Goal: Task Accomplishment & Management: Manage account settings

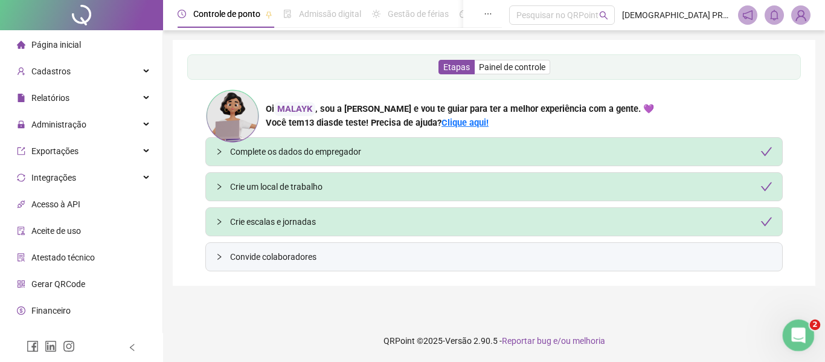
click at [806, 329] on div "Abertura do Messenger da Intercom" at bounding box center [797, 334] width 40 height 40
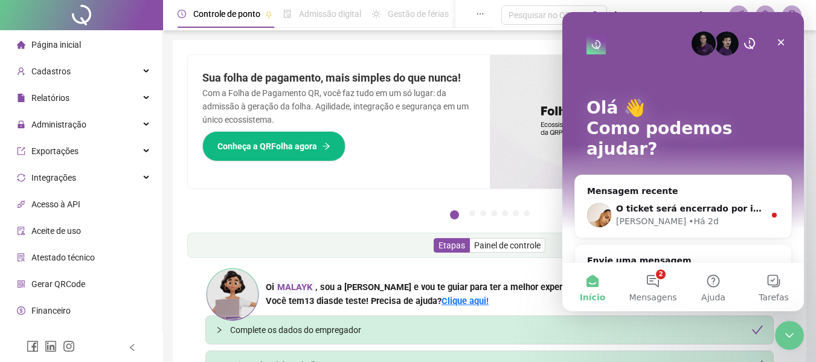
click at [793, 40] on div "Olá 👋 Como podemos ajudar? Mensagem recente O ticket será encerrado por inativi…" at bounding box center [683, 287] width 242 height 551
click at [781, 41] on icon "Fechar" at bounding box center [781, 42] width 10 height 10
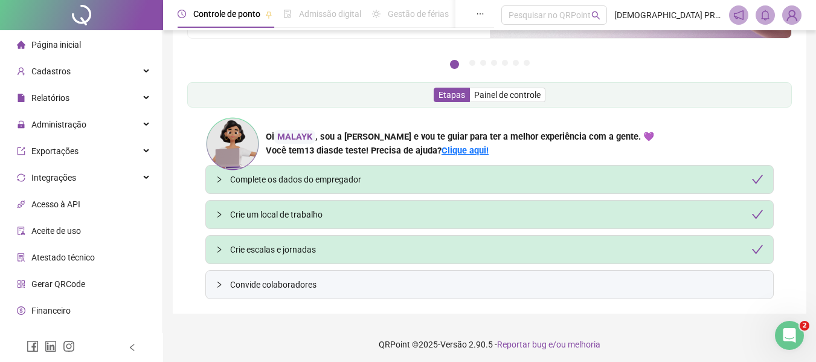
scroll to position [154, 0]
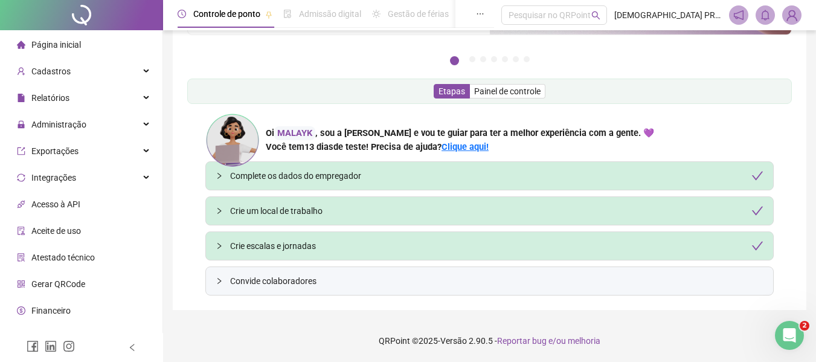
click at [71, 43] on span "Página inicial" at bounding box center [56, 45] width 50 height 10
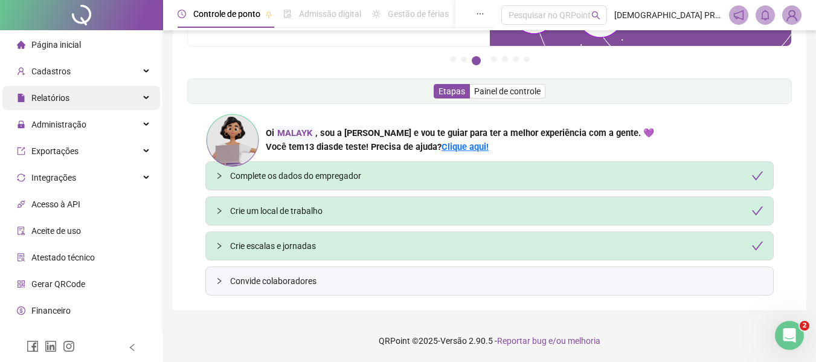
click at [50, 96] on span "Relatórios" at bounding box center [50, 98] width 38 height 10
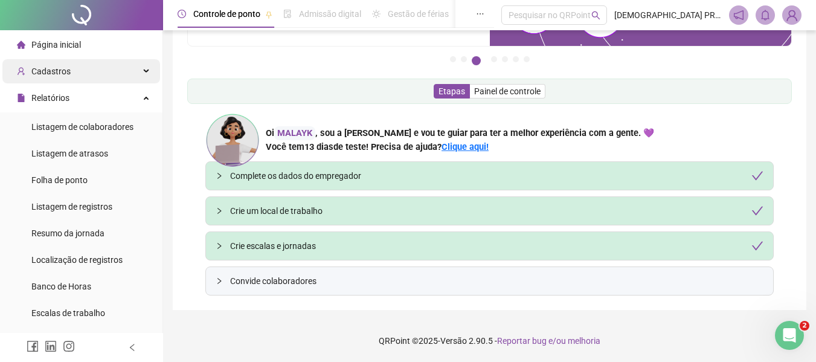
click at [64, 69] on span "Cadastros" at bounding box center [50, 71] width 39 height 10
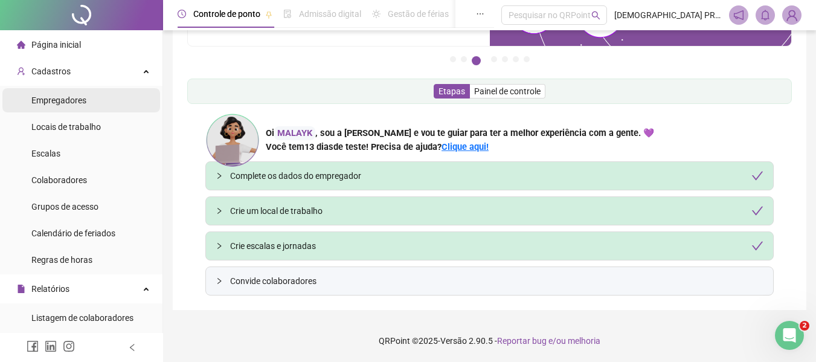
click at [66, 100] on span "Empregadores" at bounding box center [58, 100] width 55 height 10
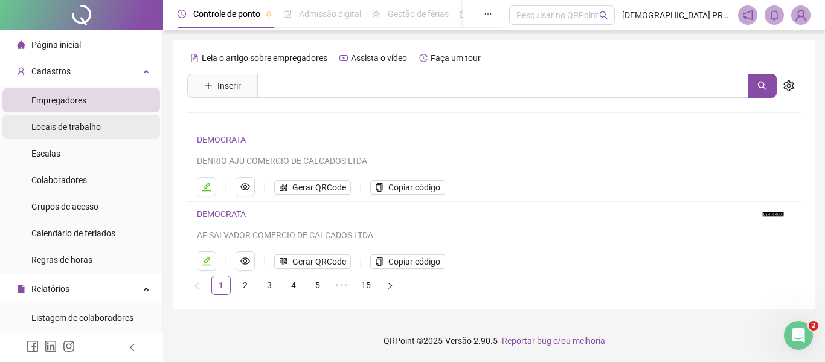
click at [95, 125] on span "Locais de trabalho" at bounding box center [65, 127] width 69 height 10
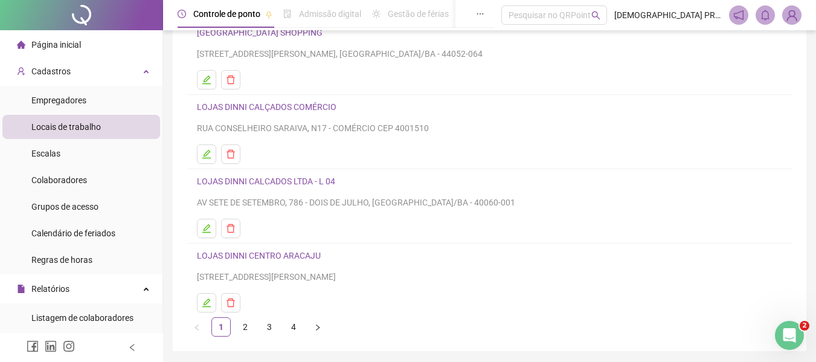
scroll to position [222, 0]
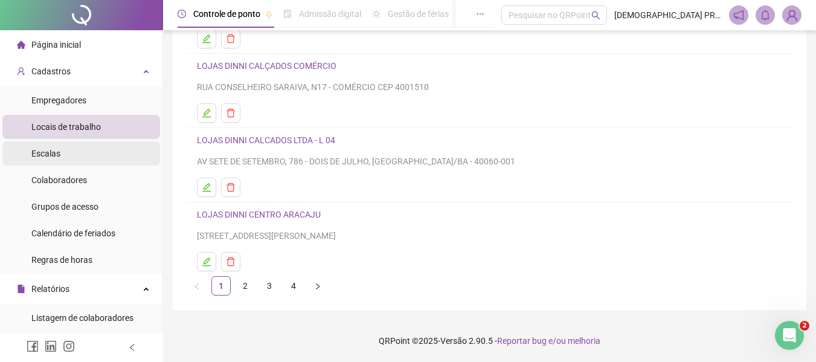
click at [89, 156] on li "Escalas" at bounding box center [81, 153] width 158 height 24
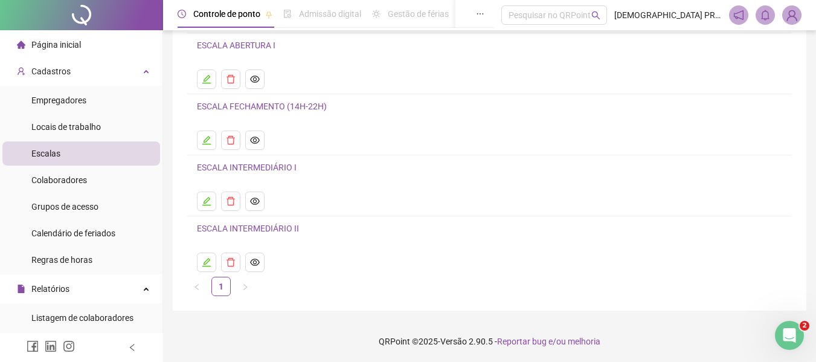
scroll to position [156, 0]
click at [55, 181] on span "Colaboradores" at bounding box center [59, 180] width 56 height 10
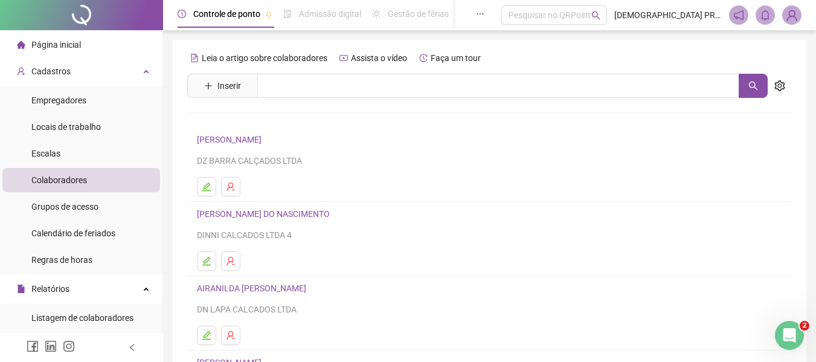
click at [237, 135] on link "[PERSON_NAME]" at bounding box center [231, 140] width 68 height 10
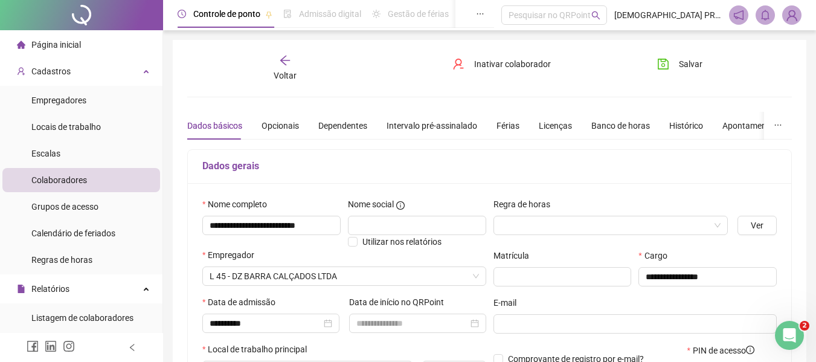
click at [257, 120] on div "Dados básicos Opcionais Dependentes Intervalo pré-assinalado Férias Licenças Ba…" at bounding box center [548, 126] width 722 height 28
click at [265, 127] on div "Opcionais" at bounding box center [280, 125] width 37 height 13
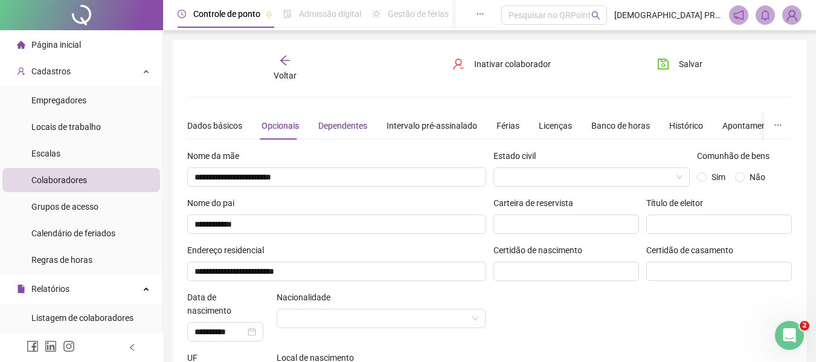
click at [355, 121] on div "Dependentes" at bounding box center [342, 125] width 49 height 13
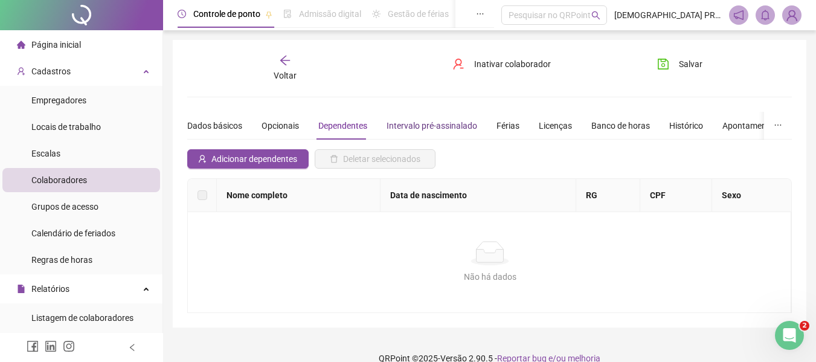
click at [412, 121] on div "Intervalo pré-assinalado" at bounding box center [432, 125] width 91 height 13
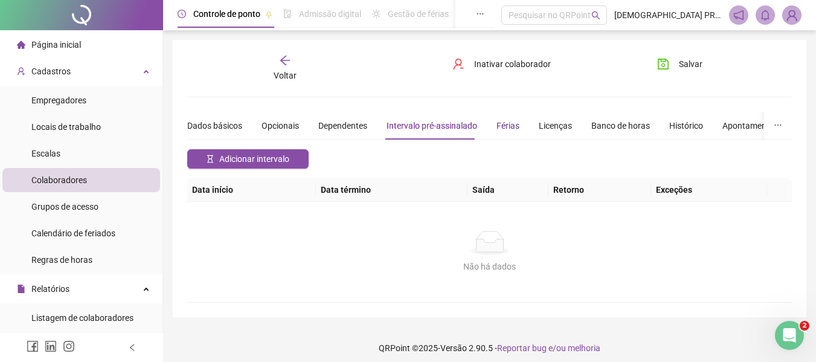
click at [506, 126] on div "Férias" at bounding box center [508, 125] width 23 height 13
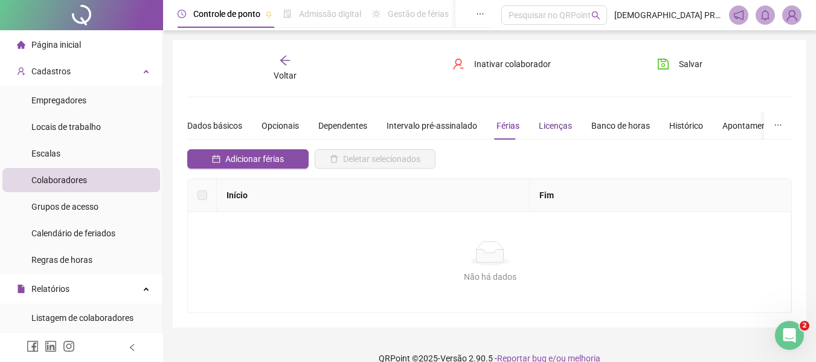
click at [549, 124] on div "Licenças" at bounding box center [555, 125] width 33 height 13
click at [611, 125] on div "Banco de horas" at bounding box center [620, 125] width 59 height 13
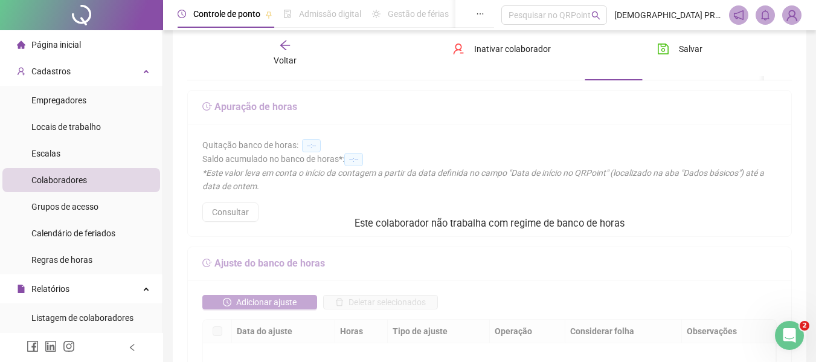
scroll to position [181, 0]
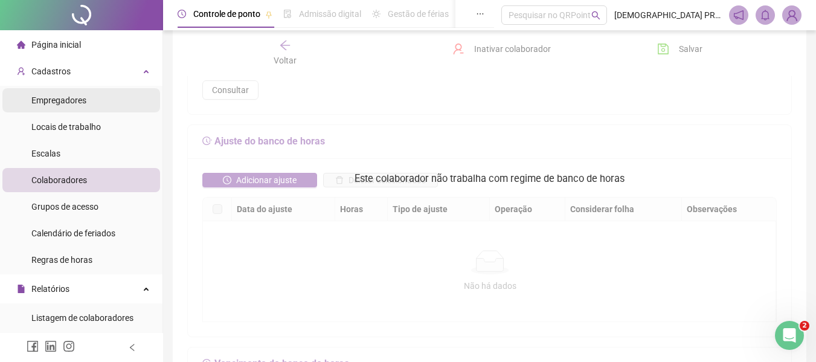
click at [53, 102] on span "Empregadores" at bounding box center [58, 100] width 55 height 10
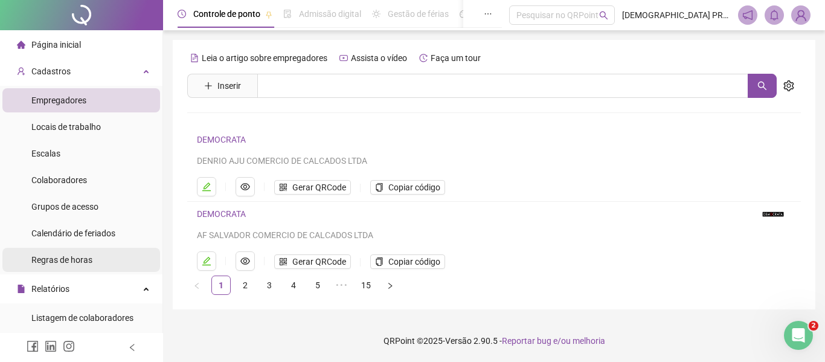
click at [71, 260] on span "Regras de horas" at bounding box center [61, 260] width 61 height 10
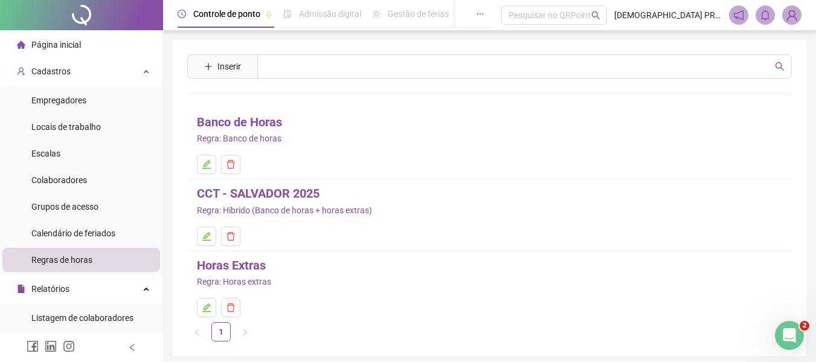
click at [254, 193] on link "CCT - SALVADOR 2025" at bounding box center [258, 193] width 123 height 19
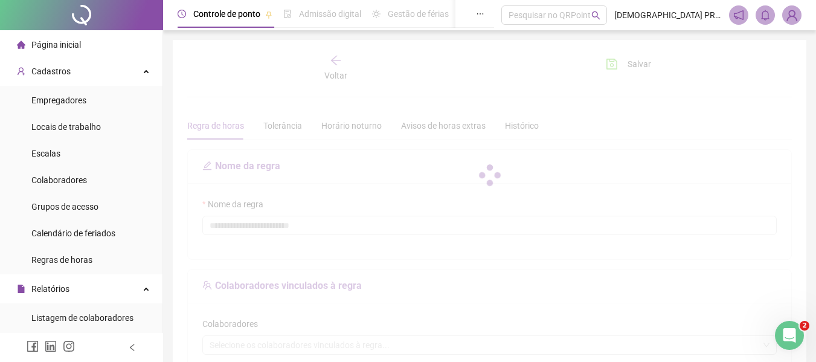
type input "**********"
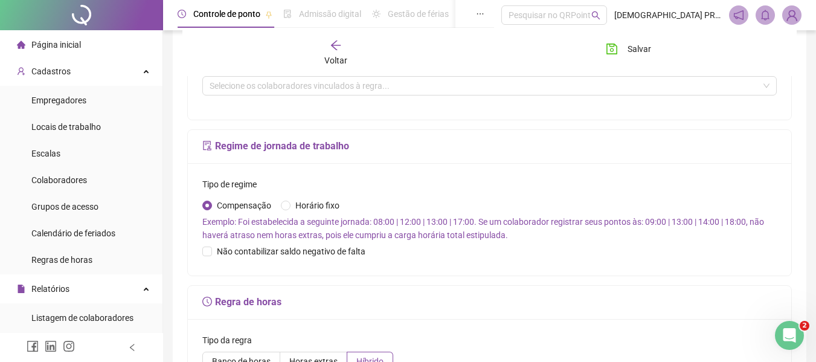
scroll to position [302, 0]
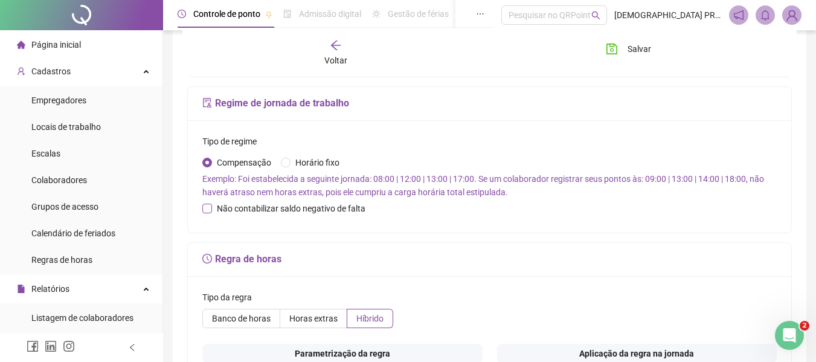
click at [304, 206] on span "Não contabilizar saldo negativo de falta" at bounding box center [291, 208] width 158 height 13
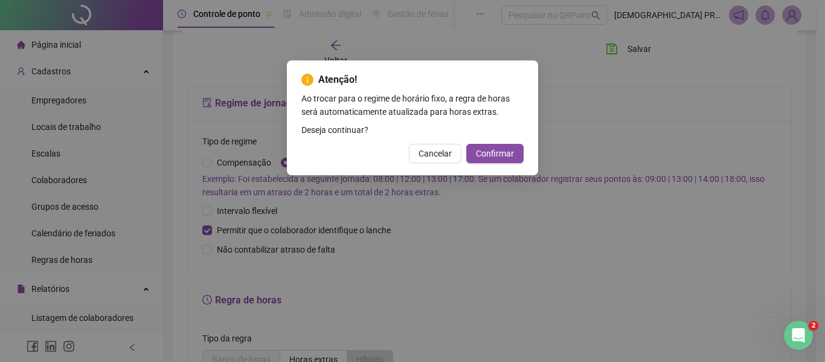
click at [477, 153] on button "Confirmar" at bounding box center [494, 153] width 57 height 19
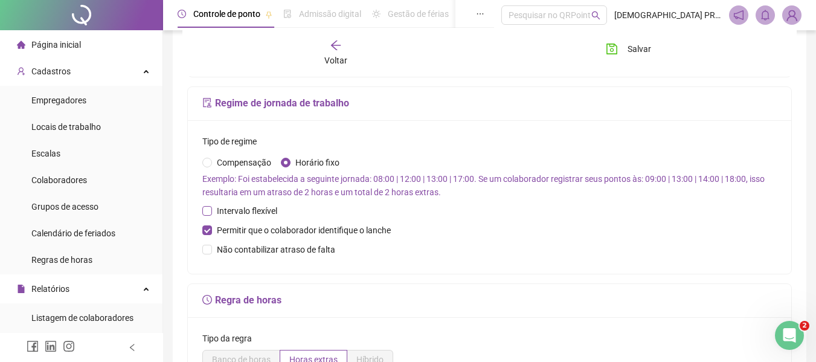
click at [233, 211] on span "Intervalo flexível" at bounding box center [247, 210] width 70 height 13
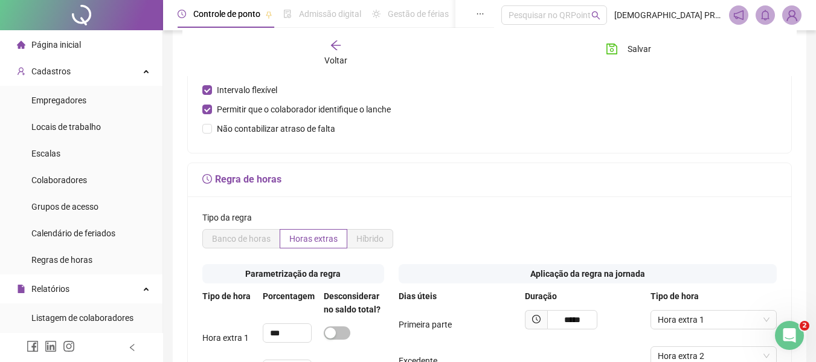
scroll to position [544, 0]
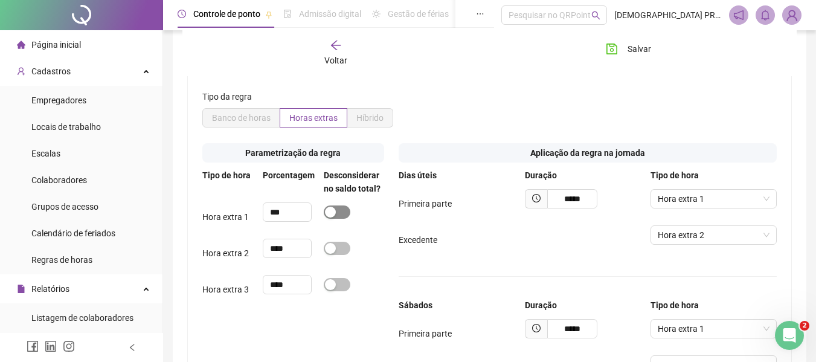
click at [336, 213] on button "button" at bounding box center [337, 211] width 27 height 13
click at [332, 213] on span "button" at bounding box center [337, 211] width 27 height 13
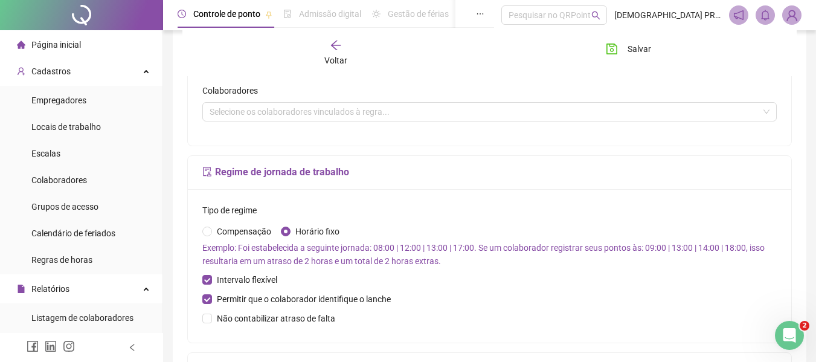
scroll to position [242, 0]
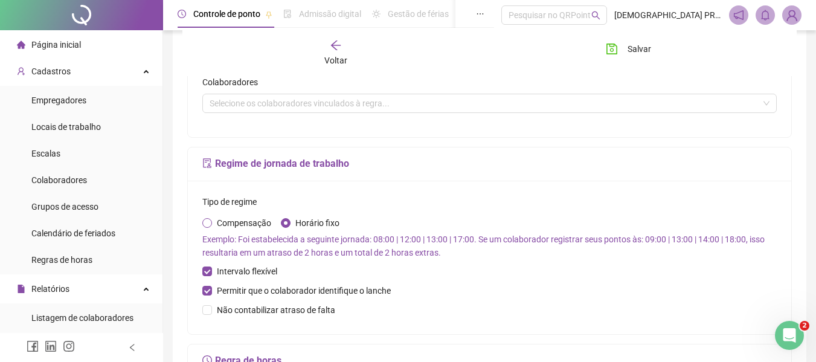
click at [254, 228] on span "Compensação" at bounding box center [244, 222] width 64 height 13
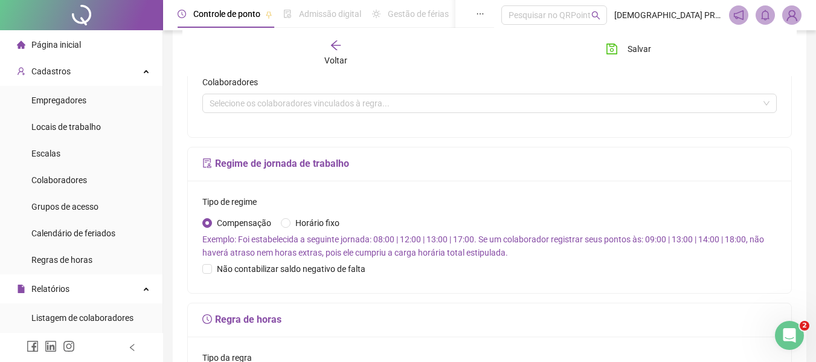
scroll to position [0, 0]
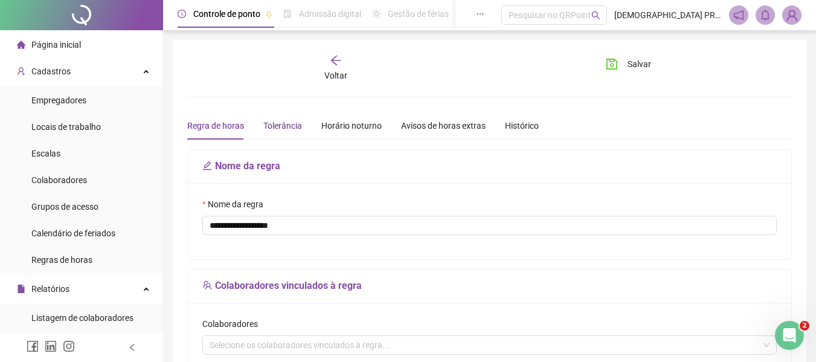
click at [276, 122] on div "Tolerância" at bounding box center [282, 125] width 39 height 13
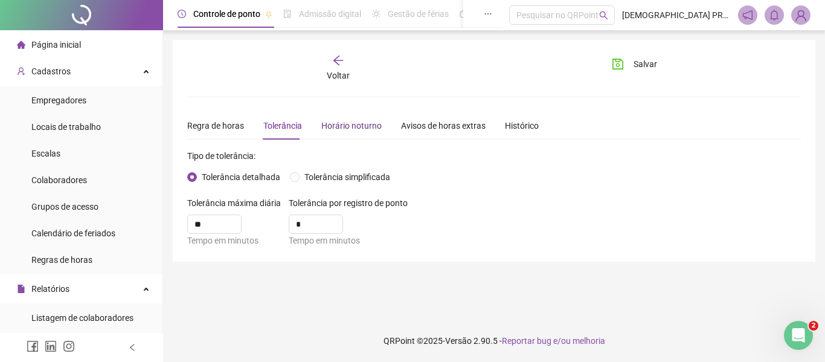
click at [348, 123] on div "Horário noturno" at bounding box center [351, 125] width 60 height 13
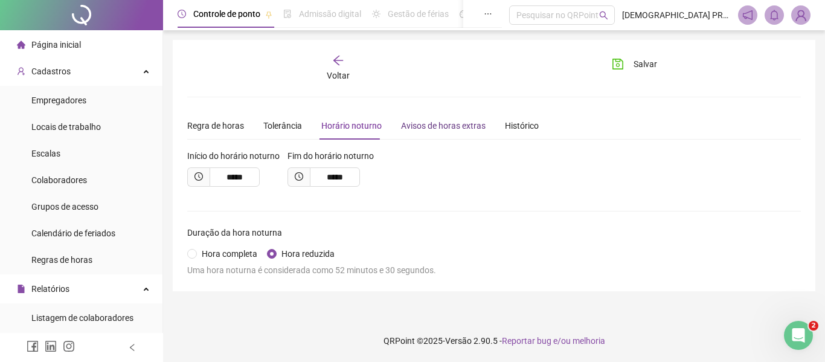
click at [427, 123] on div "Avisos de horas extras" at bounding box center [443, 125] width 85 height 13
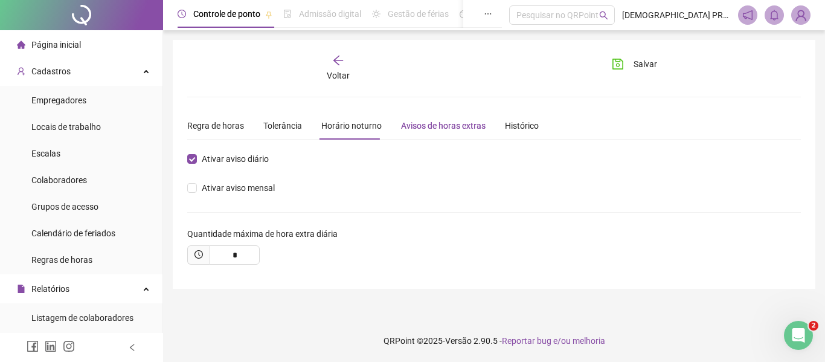
type input "*****"
click at [520, 121] on div "Histórico" at bounding box center [522, 125] width 34 height 13
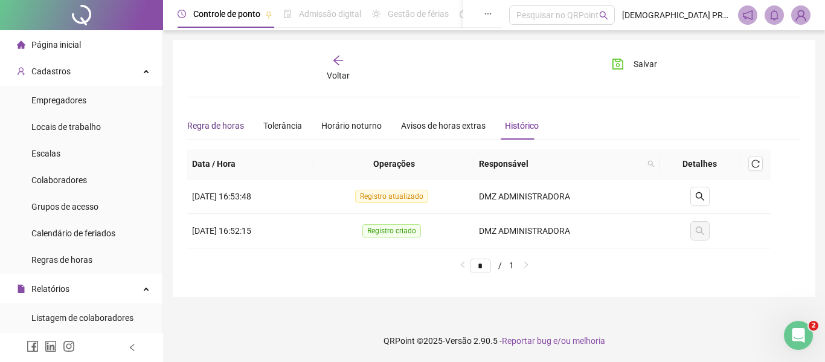
click at [229, 127] on div "Regra de horas" at bounding box center [215, 125] width 57 height 13
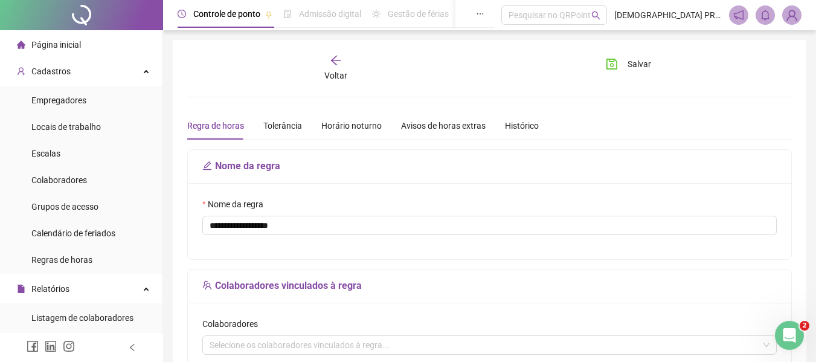
click at [335, 66] on icon "arrow-left" at bounding box center [336, 60] width 12 height 12
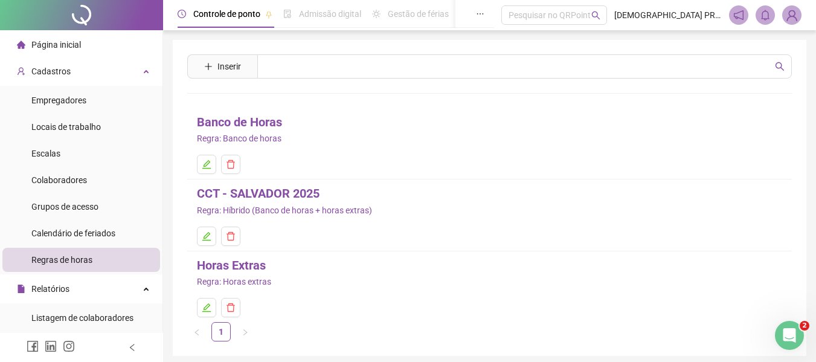
click at [253, 120] on link "Banco de Horas" at bounding box center [239, 122] width 85 height 19
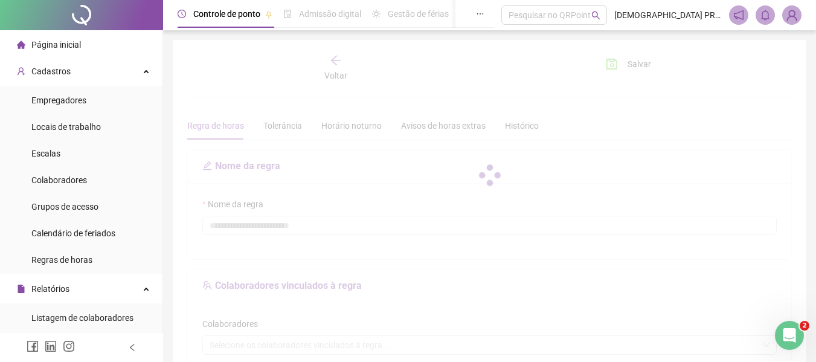
type input "**********"
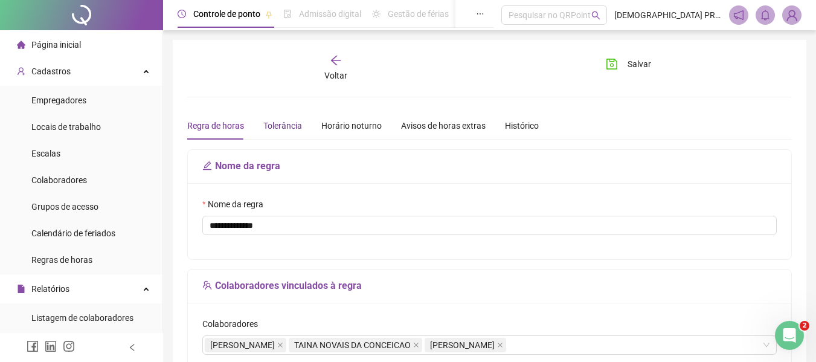
click at [295, 124] on div "Tolerância" at bounding box center [282, 125] width 39 height 13
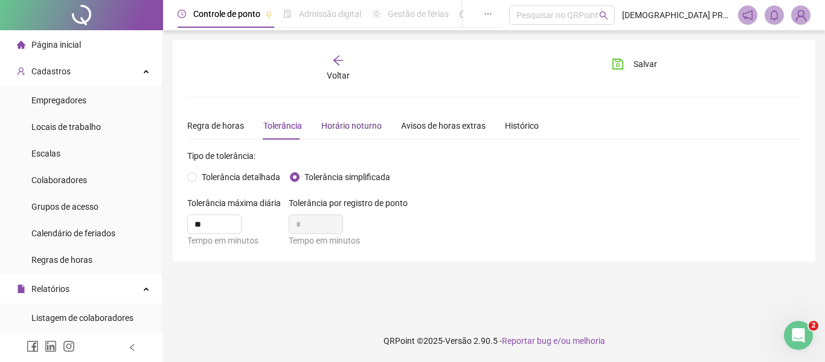
click at [339, 126] on div "Horário noturno" at bounding box center [351, 125] width 60 height 13
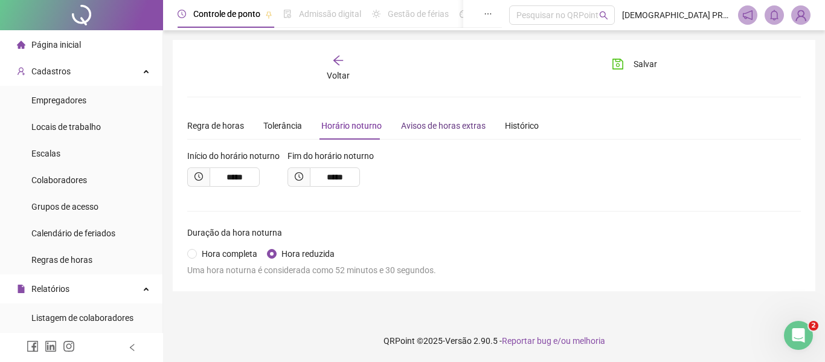
click at [434, 123] on div "Avisos de horas extras" at bounding box center [443, 125] width 85 height 13
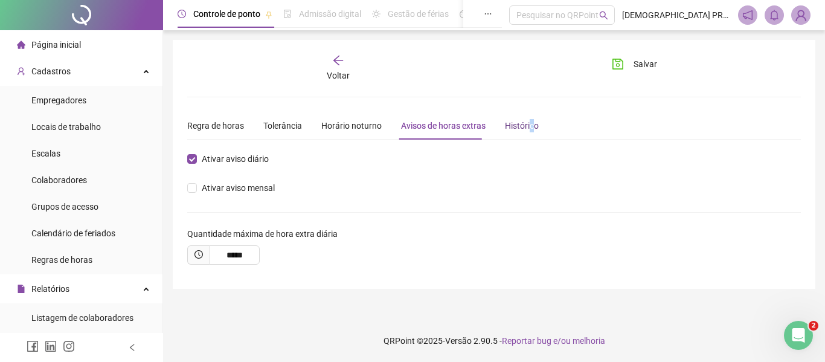
click at [527, 127] on div "Histórico" at bounding box center [522, 125] width 34 height 13
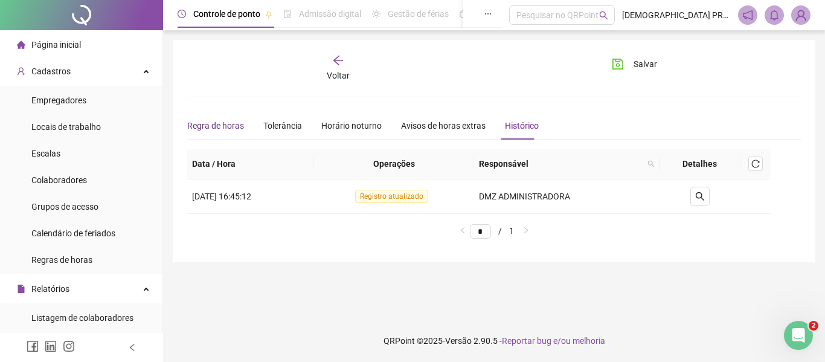
click at [221, 131] on div "Regra de horas" at bounding box center [215, 125] width 57 height 13
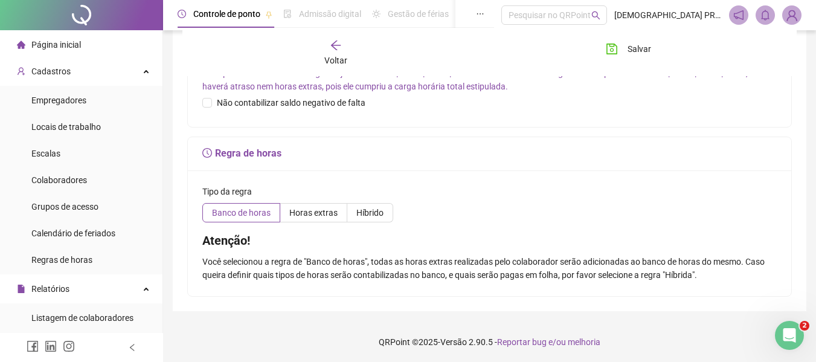
scroll to position [409, 0]
click at [256, 215] on span "Banco de horas" at bounding box center [241, 212] width 59 height 10
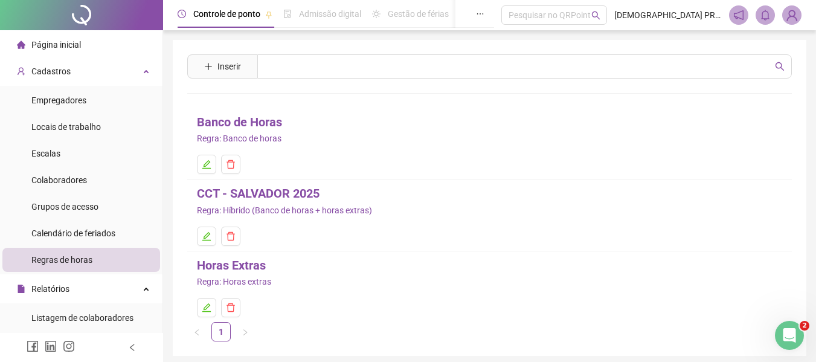
click at [283, 197] on link "CCT - SALVADOR 2025" at bounding box center [258, 193] width 123 height 19
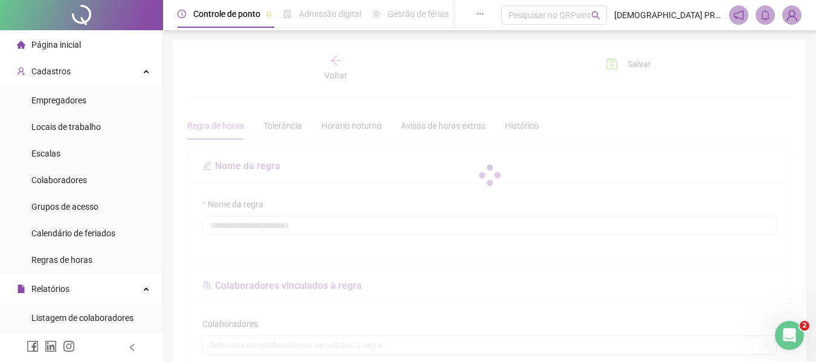
type input "**********"
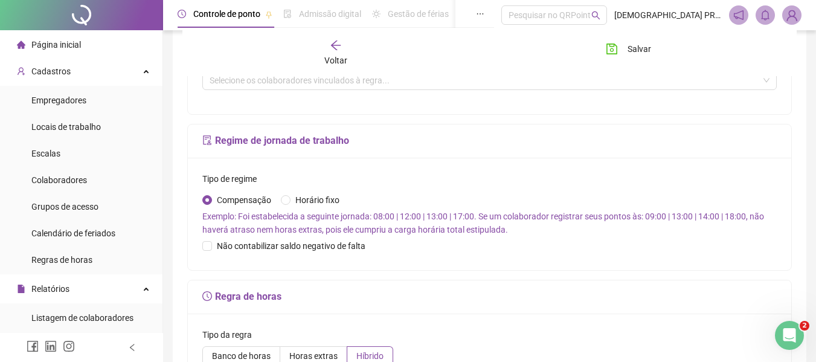
scroll to position [242, 0]
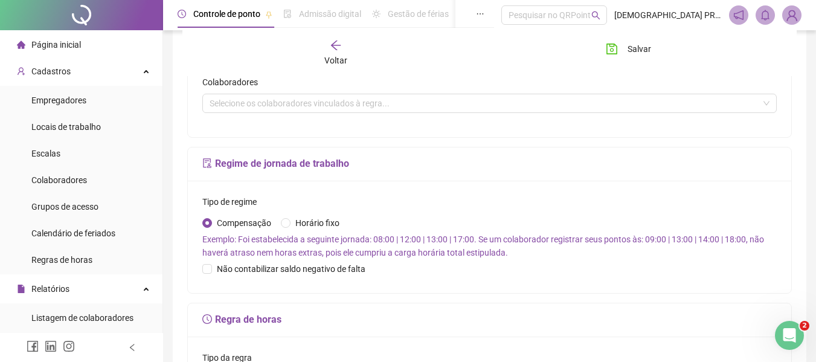
click at [212, 167] on h5 "Regime de jornada de trabalho" at bounding box center [489, 163] width 574 height 14
click at [237, 166] on h5 "Regime de jornada de trabalho" at bounding box center [489, 163] width 574 height 14
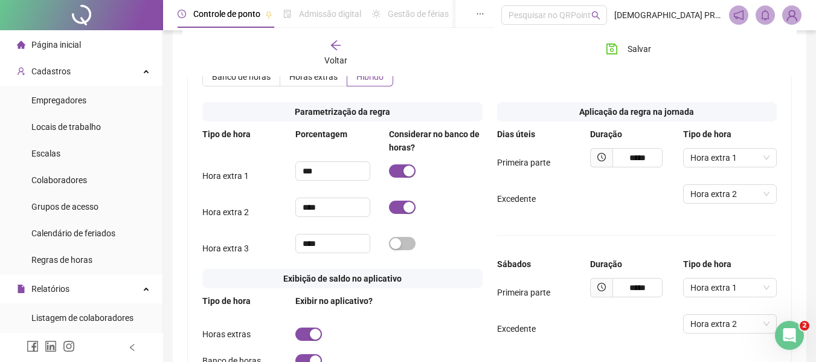
scroll to position [544, 0]
click at [242, 80] on span "Banco de horas" at bounding box center [241, 77] width 59 height 10
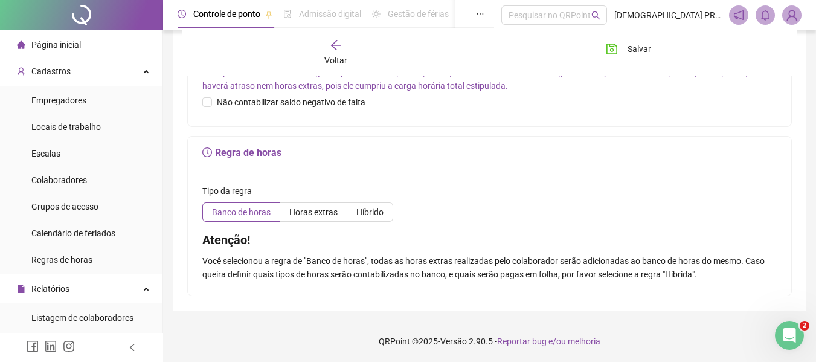
scroll to position [409, 0]
click at [365, 207] on span "Híbrido" at bounding box center [369, 212] width 27 height 10
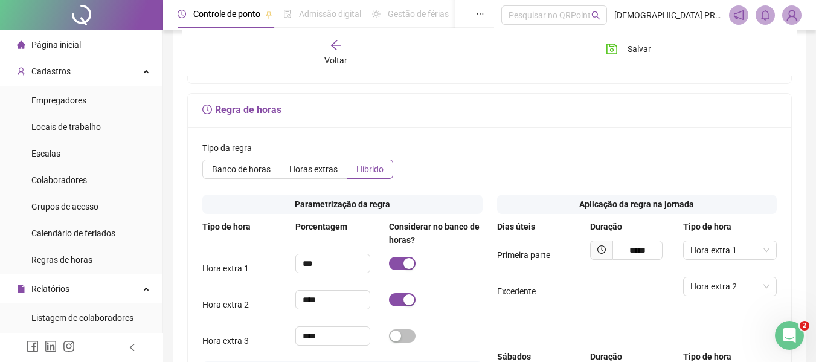
scroll to position [469, 0]
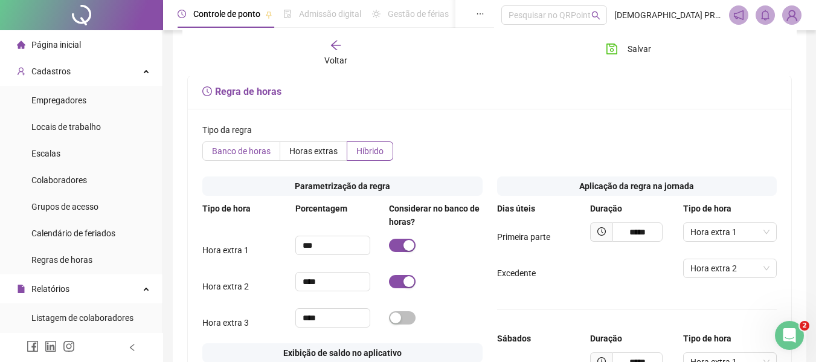
click at [233, 148] on span "Banco de horas" at bounding box center [241, 151] width 59 height 10
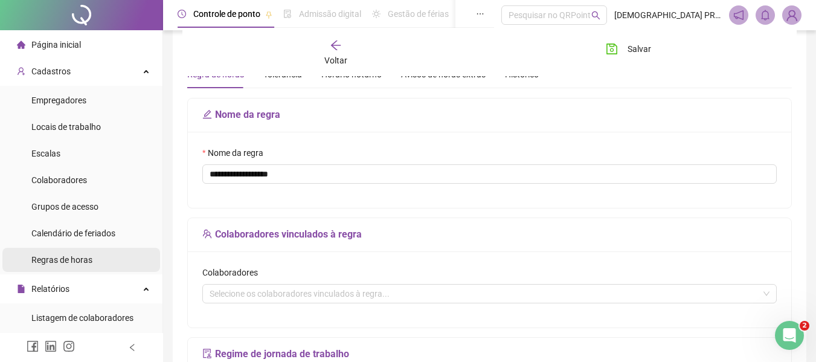
scroll to position [60, 0]
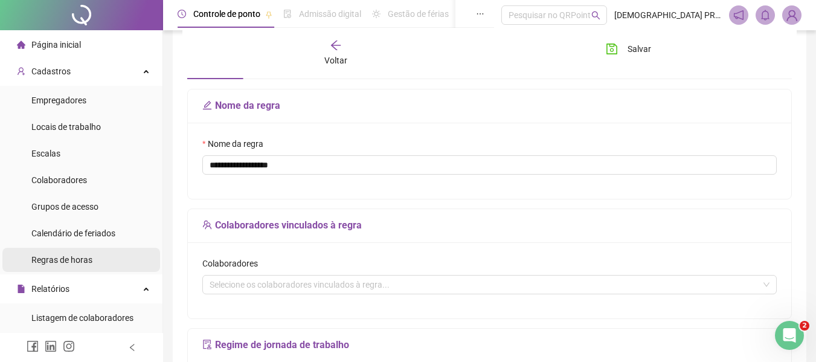
click at [72, 259] on span "Regras de horas" at bounding box center [61, 260] width 61 height 10
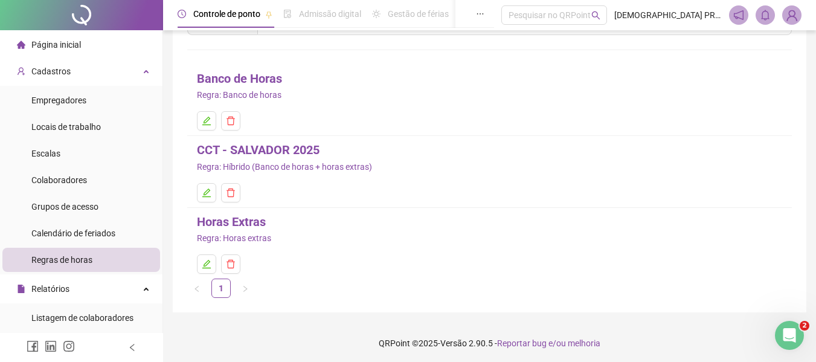
scroll to position [46, 0]
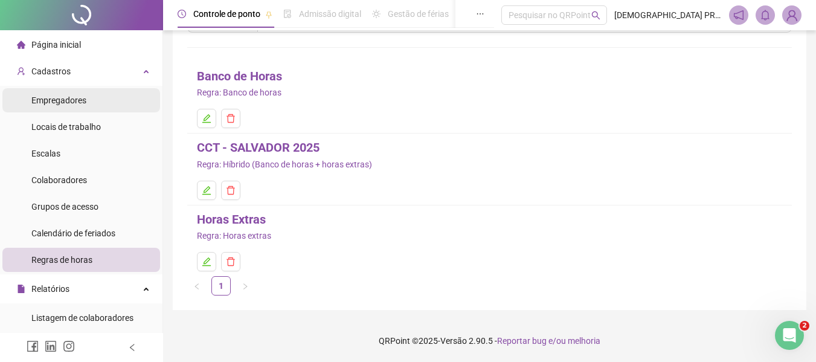
click at [75, 95] on span "Empregadores" at bounding box center [58, 100] width 55 height 10
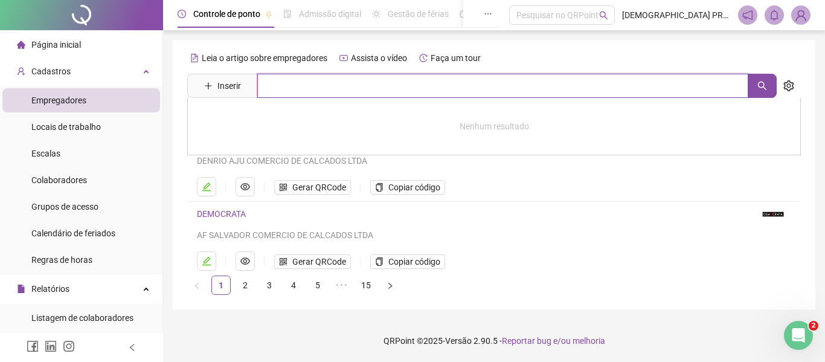
click at [277, 87] on input "text" at bounding box center [502, 86] width 491 height 24
type input "*******"
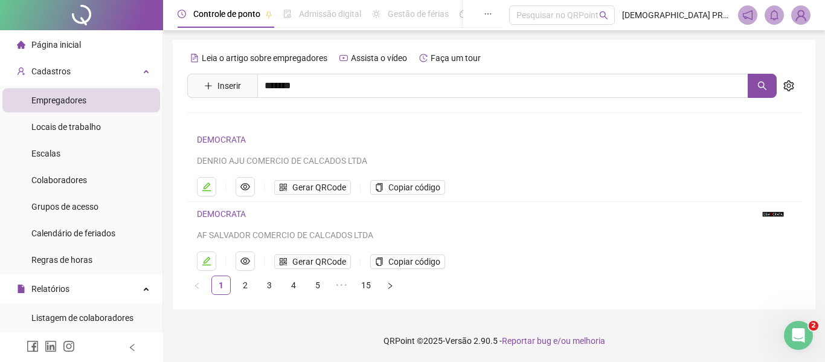
click at [285, 239] on link "DMZ ADMINISTRADORA LTDA" at bounding box center [266, 239] width 112 height 10
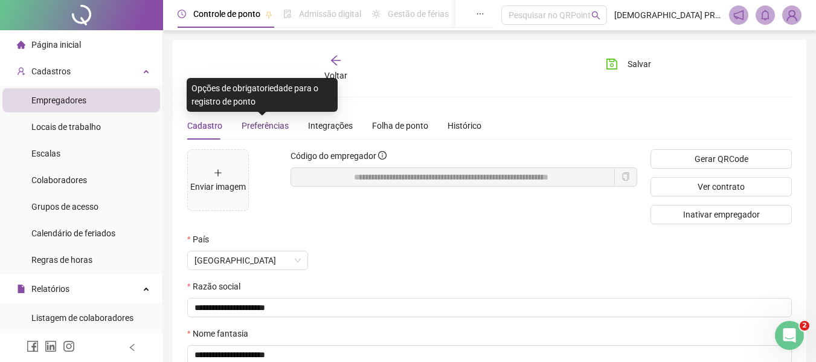
click at [259, 124] on span "Preferências" at bounding box center [265, 126] width 47 height 10
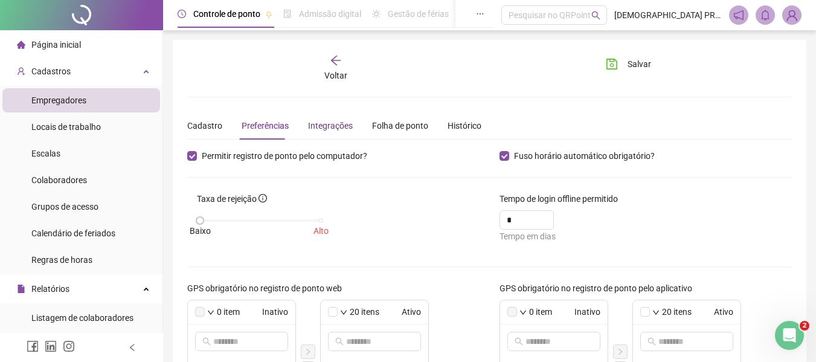
click at [325, 125] on div "Integrações" at bounding box center [330, 125] width 45 height 13
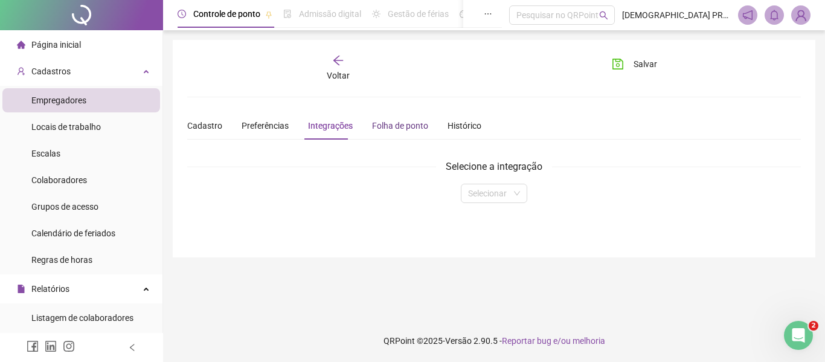
click at [387, 124] on div "Folha de ponto" at bounding box center [400, 125] width 56 height 13
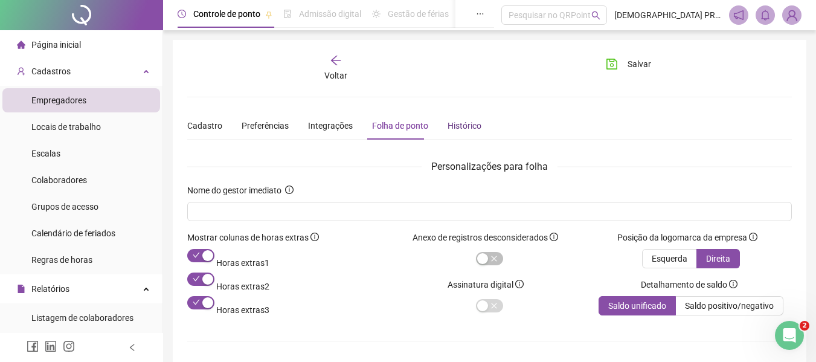
click at [466, 125] on div "Histórico" at bounding box center [465, 125] width 34 height 13
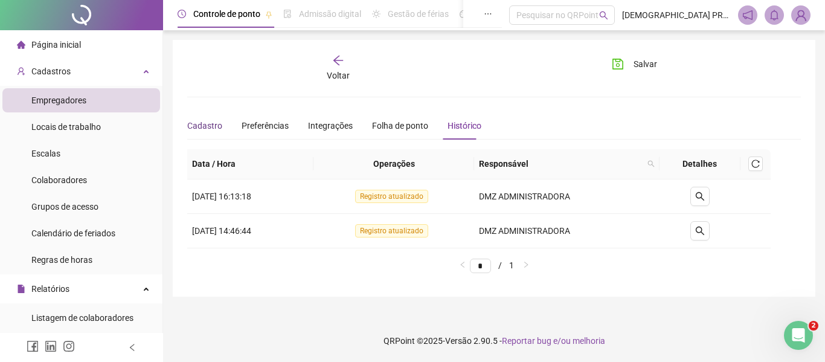
click at [196, 128] on div "Cadastro" at bounding box center [204, 125] width 35 height 13
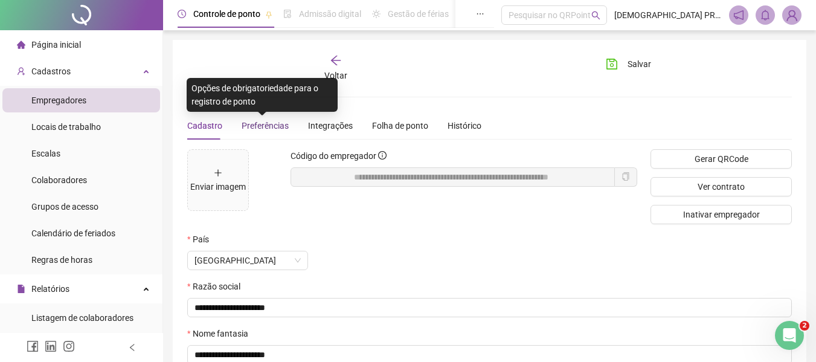
click at [260, 121] on span "Preferências" at bounding box center [265, 126] width 47 height 10
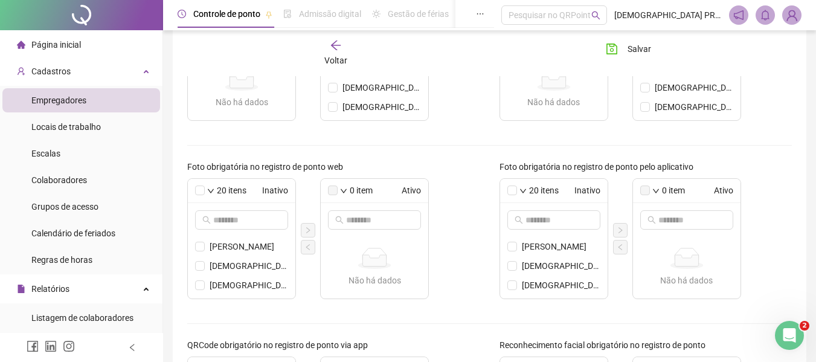
scroll to position [8, 0]
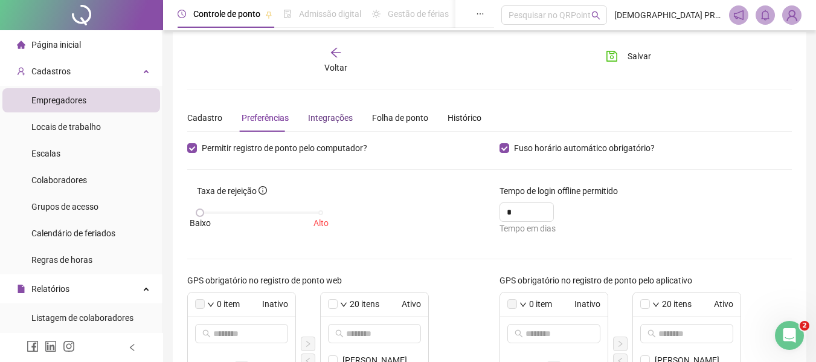
click at [333, 115] on div "Integrações" at bounding box center [330, 117] width 45 height 13
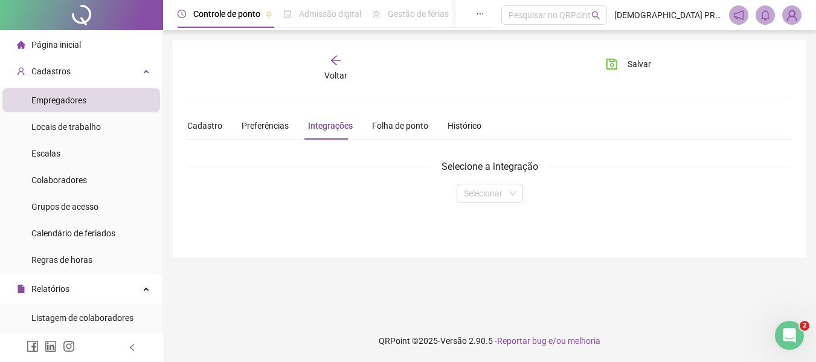
scroll to position [0, 0]
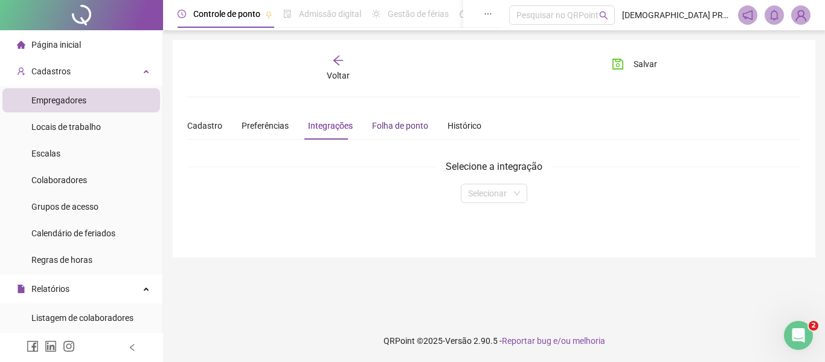
click at [396, 123] on div "Folha de ponto" at bounding box center [400, 125] width 56 height 13
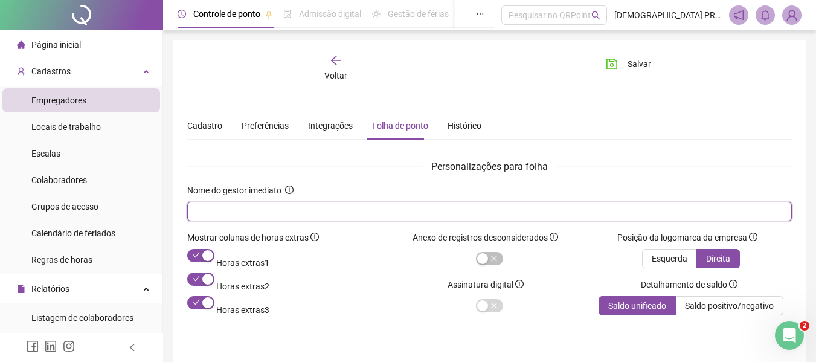
click at [233, 206] on input "text" at bounding box center [489, 211] width 588 height 13
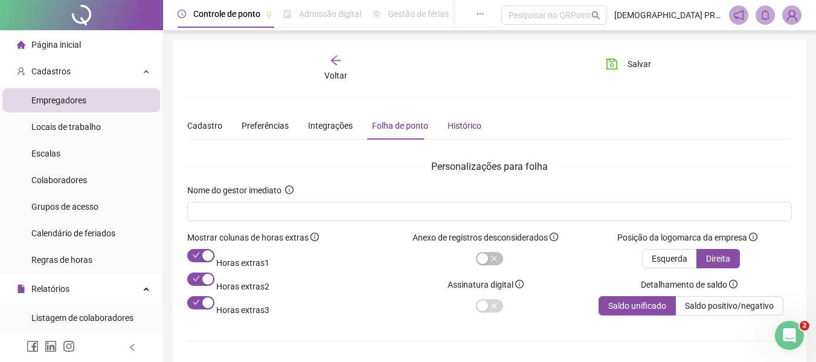
click at [467, 120] on div "Histórico" at bounding box center [465, 125] width 34 height 13
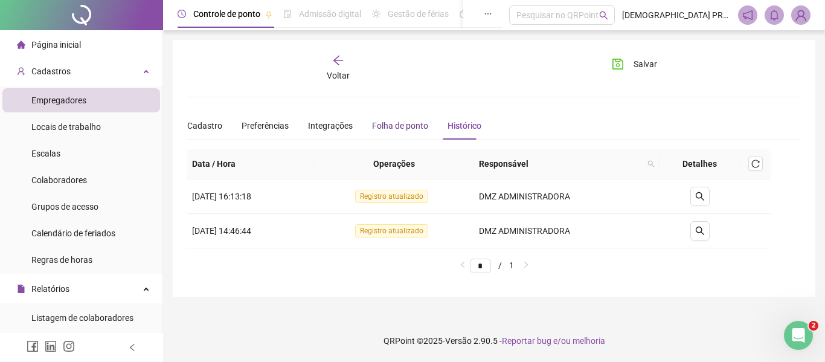
click at [396, 123] on div "Folha de ponto" at bounding box center [400, 125] width 56 height 13
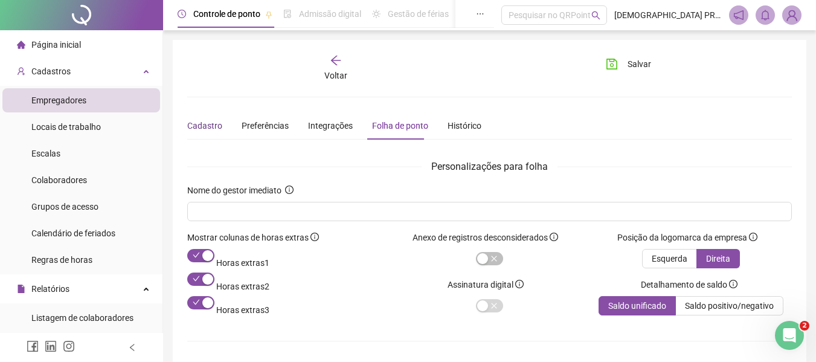
click at [208, 124] on div "Cadastro" at bounding box center [204, 125] width 35 height 13
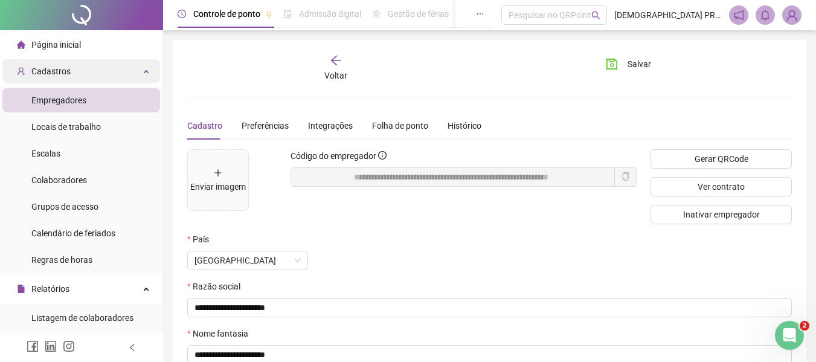
click at [139, 68] on div "Cadastros" at bounding box center [81, 71] width 158 height 24
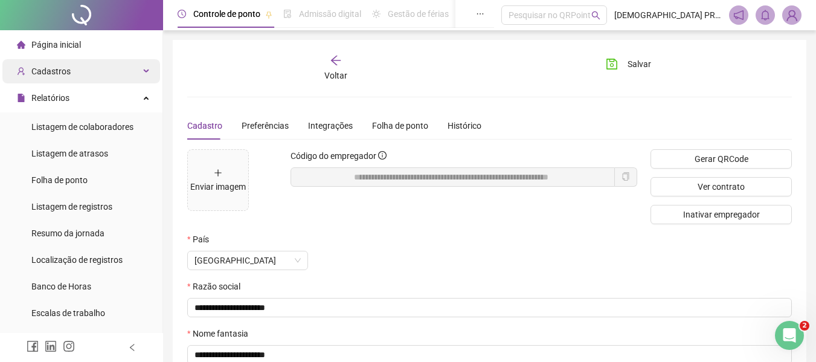
click at [140, 68] on div "Cadastros" at bounding box center [81, 71] width 158 height 24
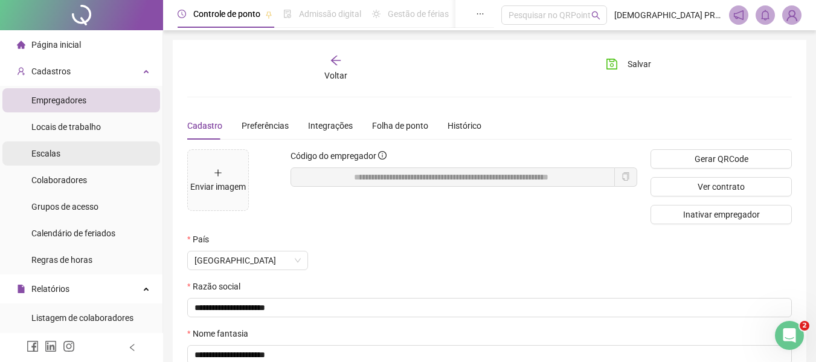
click at [100, 153] on li "Escalas" at bounding box center [81, 153] width 158 height 24
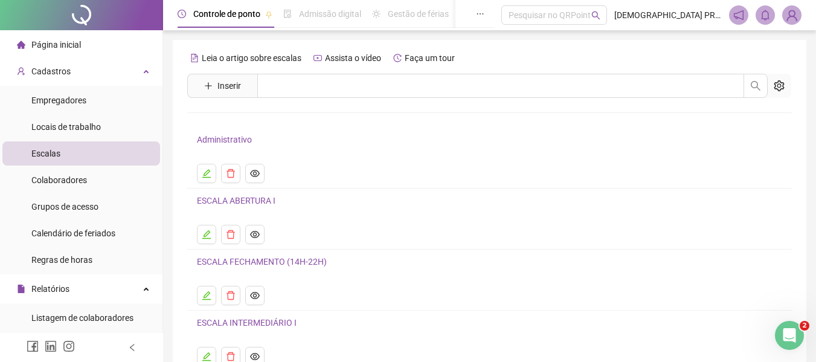
scroll to position [95, 0]
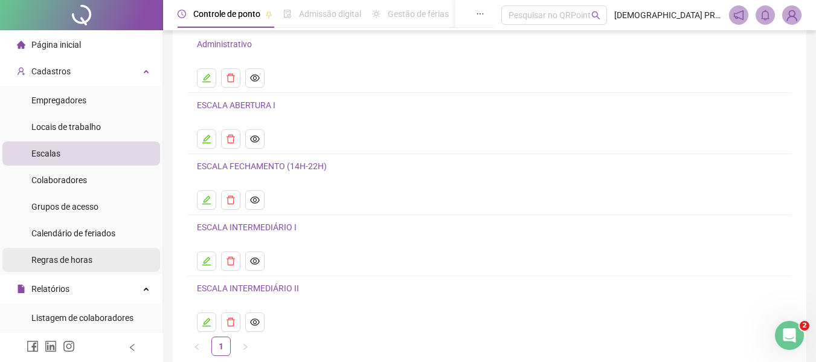
click at [73, 258] on span "Regras de horas" at bounding box center [61, 260] width 61 height 10
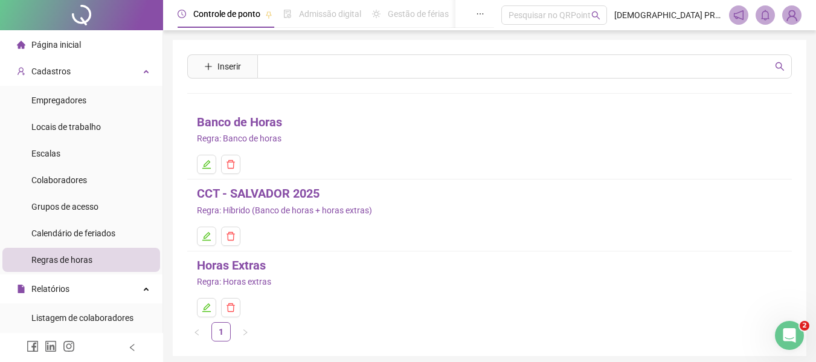
click at [278, 193] on link "CCT - SALVADOR 2025" at bounding box center [258, 193] width 123 height 19
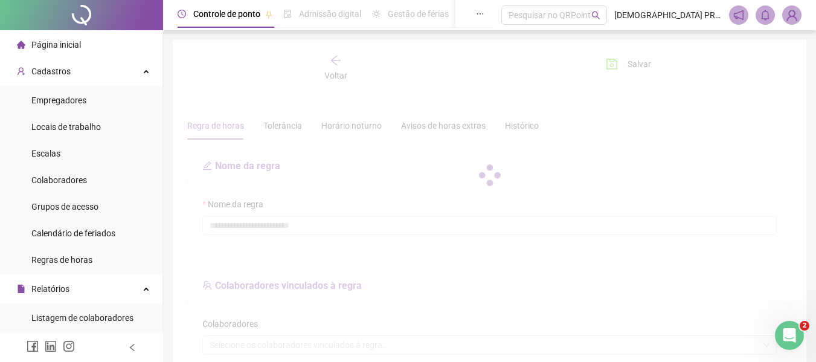
type input "**********"
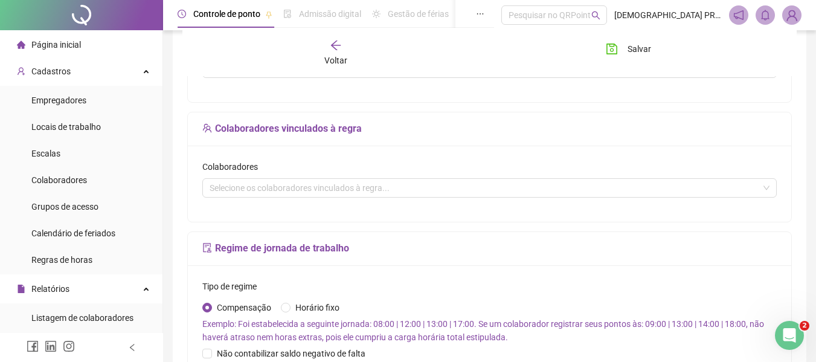
scroll to position [362, 0]
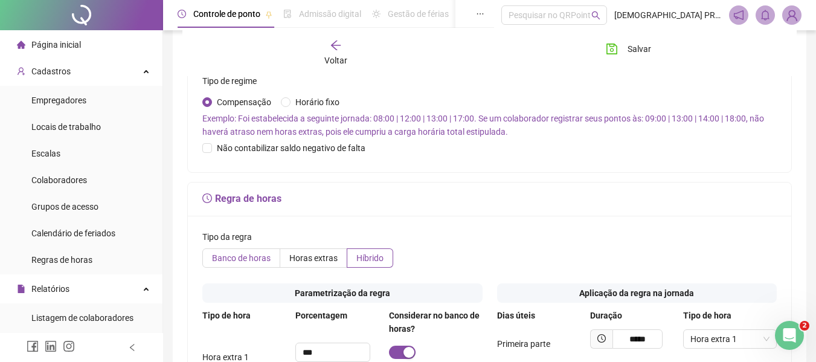
click at [249, 256] on span "Banco de horas" at bounding box center [241, 258] width 59 height 10
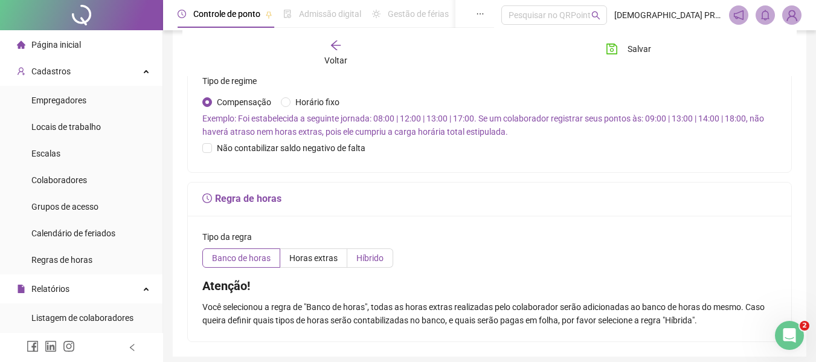
click at [369, 256] on span "Híbrido" at bounding box center [369, 258] width 27 height 10
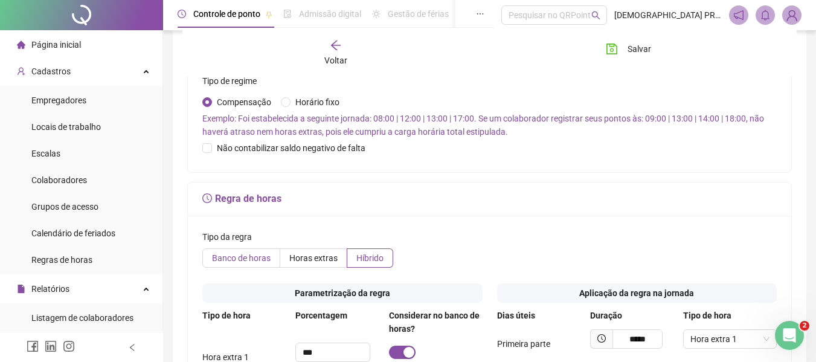
click at [243, 258] on span "Banco de horas" at bounding box center [241, 258] width 59 height 10
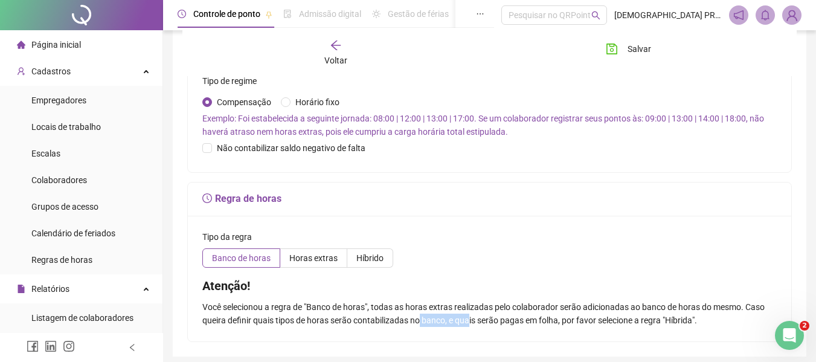
drag, startPoint x: 361, startPoint y: 318, endPoint x: 411, endPoint y: 320, distance: 50.2
click at [411, 320] on span "Você selecionou a regra de "Banco de horas", todas as horas extras realizadas p…" at bounding box center [483, 313] width 562 height 23
click at [375, 259] on span "Híbrido" at bounding box center [369, 258] width 27 height 10
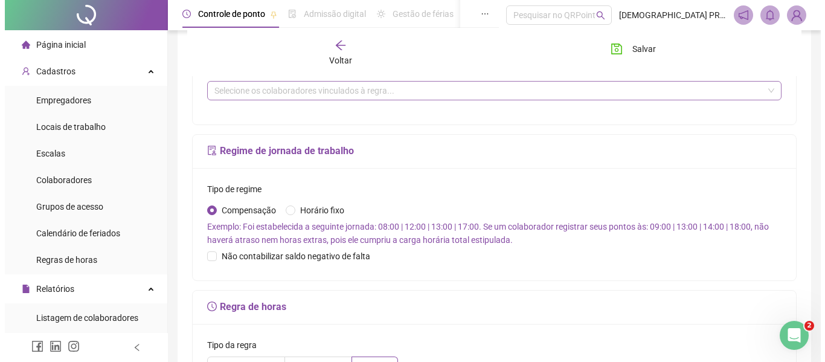
scroll to position [0, 0]
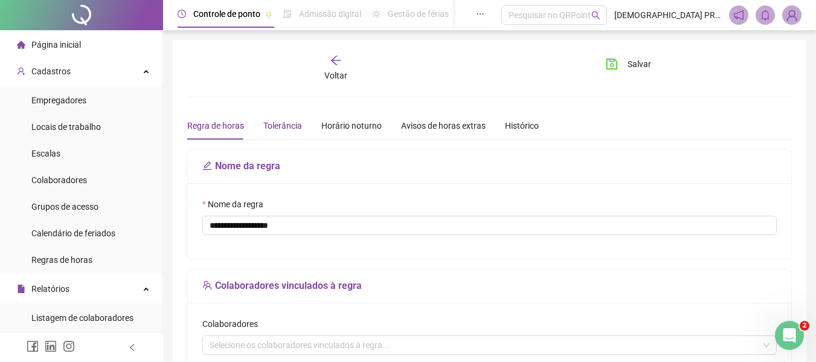
click at [283, 121] on div "Tolerância" at bounding box center [282, 125] width 39 height 13
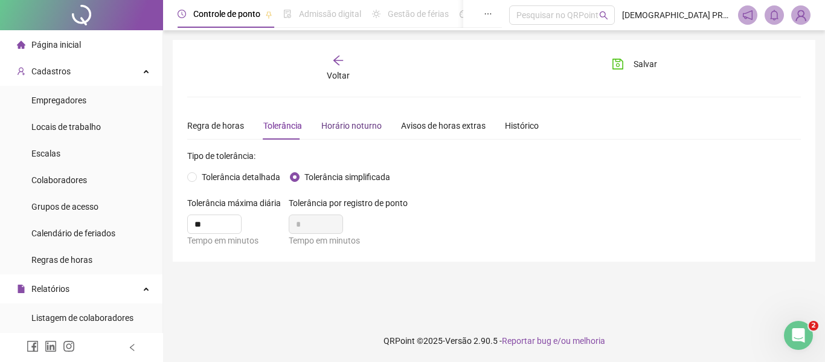
click at [336, 119] on div "Horário noturno" at bounding box center [351, 125] width 60 height 13
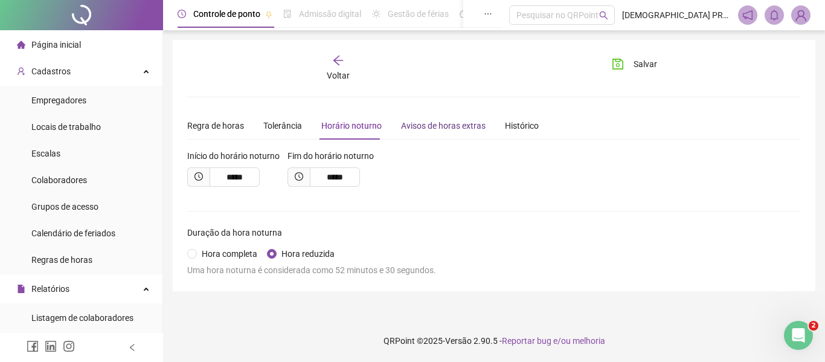
click at [440, 121] on div "Avisos de horas extras" at bounding box center [443, 125] width 85 height 13
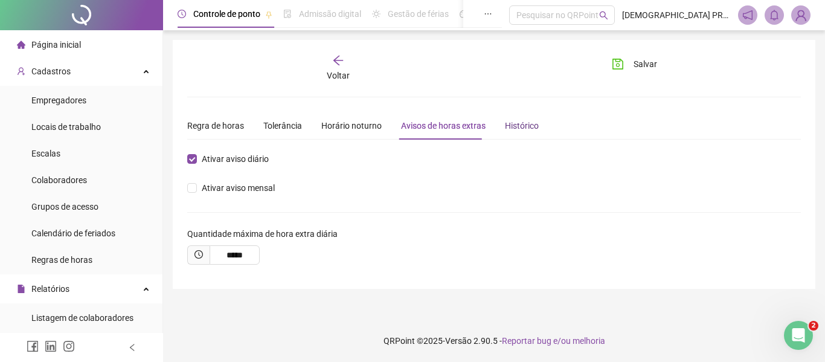
click at [523, 120] on div "Histórico" at bounding box center [522, 125] width 34 height 13
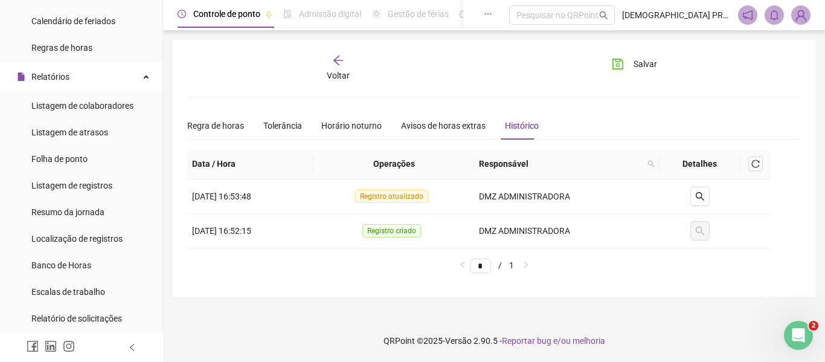
scroll to position [185, 0]
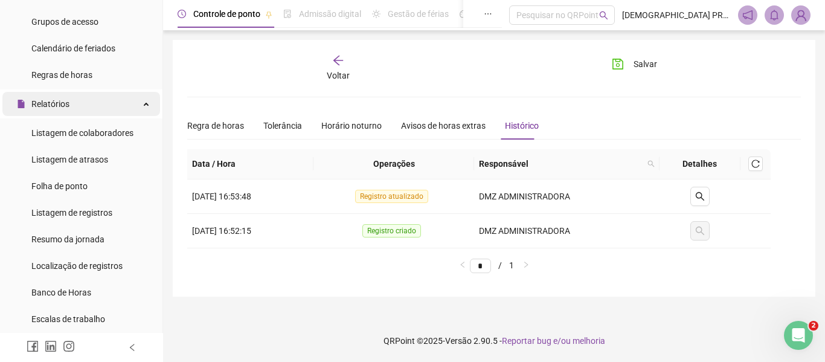
click at [130, 103] on div "Relatórios" at bounding box center [81, 104] width 158 height 24
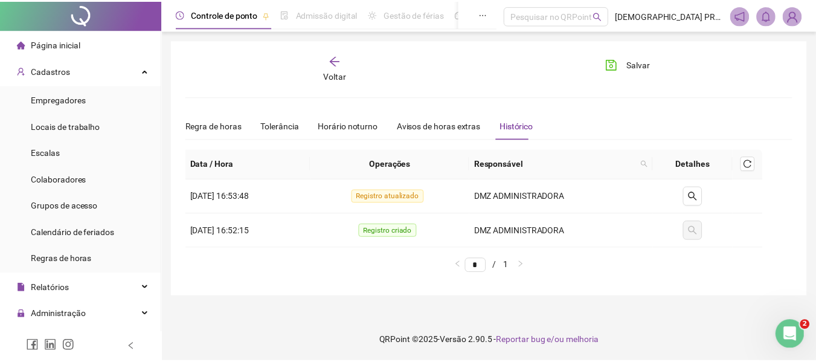
scroll to position [0, 0]
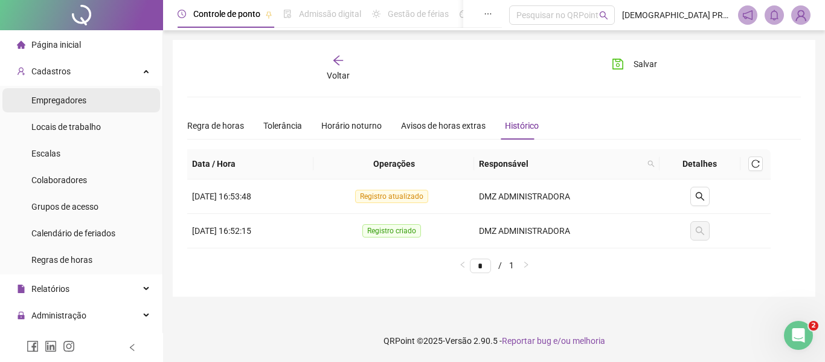
click at [72, 97] on span "Empregadores" at bounding box center [58, 100] width 55 height 10
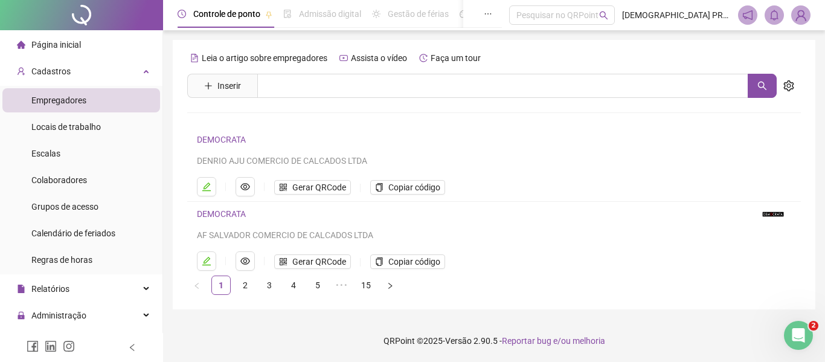
click at [217, 137] on link "DEMOCRATA" at bounding box center [221, 140] width 49 height 10
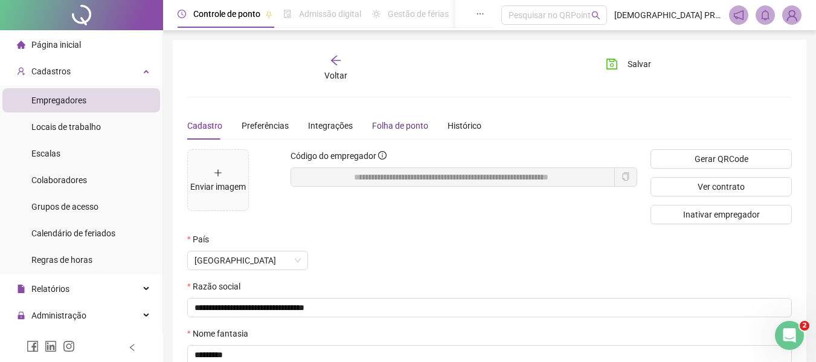
click at [397, 119] on div "Folha de ponto" at bounding box center [400, 125] width 56 height 13
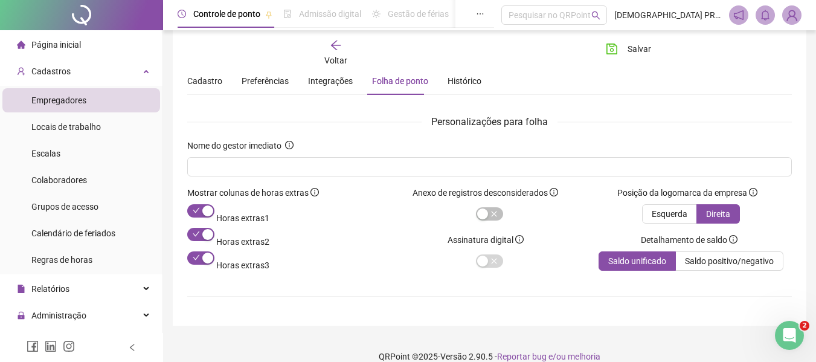
scroll to position [60, 0]
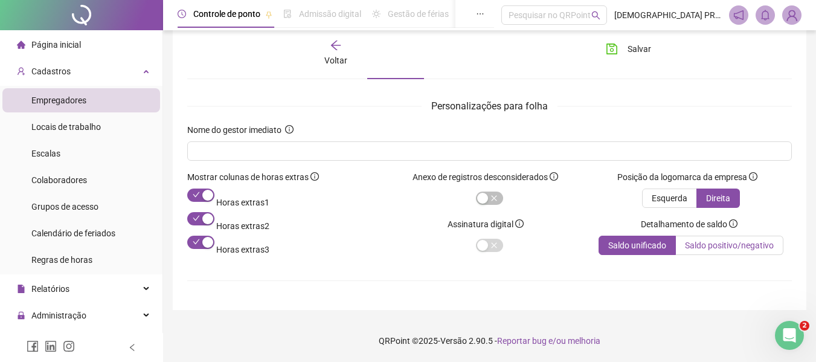
click at [712, 243] on span "Saldo positivo/negativo" at bounding box center [729, 245] width 89 height 10
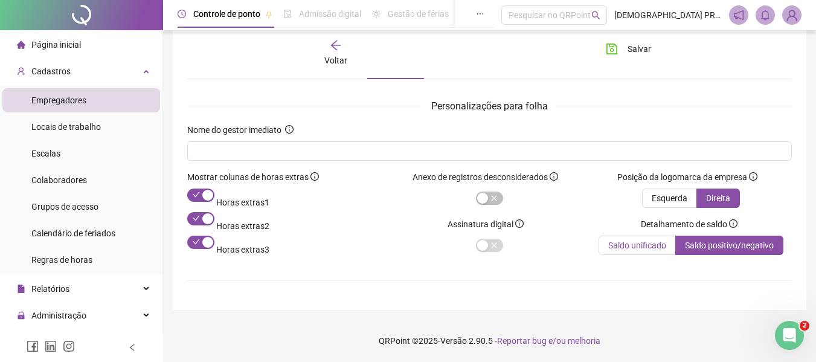
click at [654, 242] on span "Saldo unificado" at bounding box center [637, 245] width 58 height 10
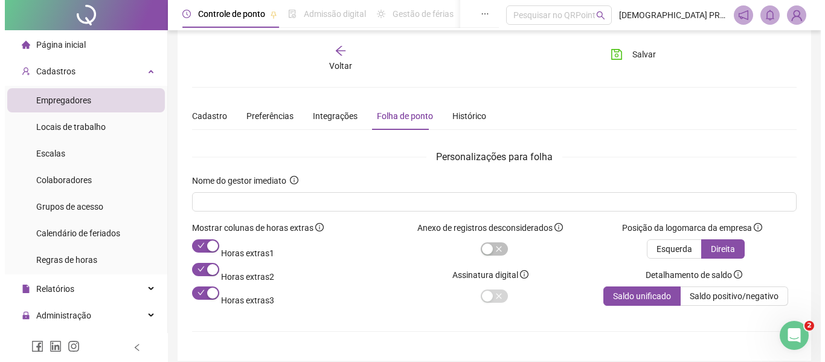
scroll to position [0, 0]
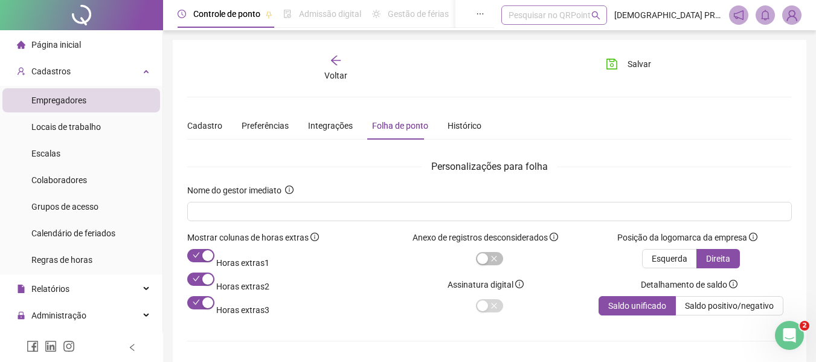
click at [555, 13] on div "Pesquisar no QRPoint" at bounding box center [554, 14] width 106 height 19
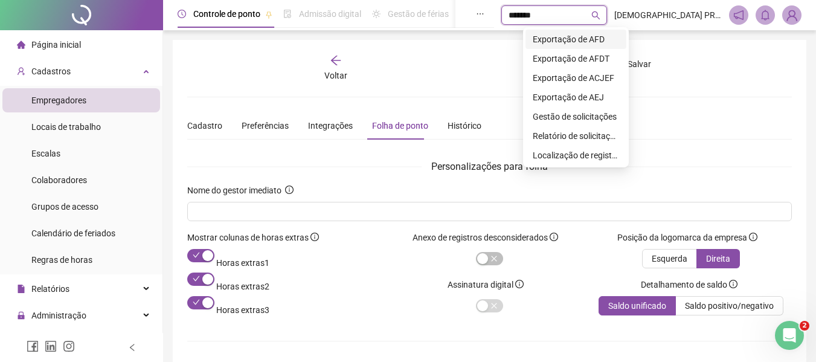
type input "********"
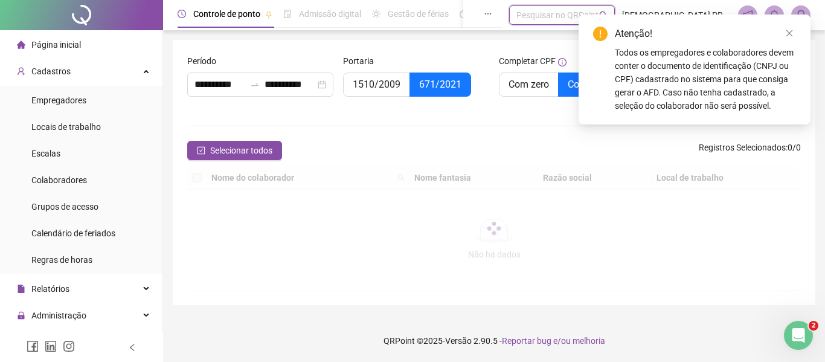
type input "**********"
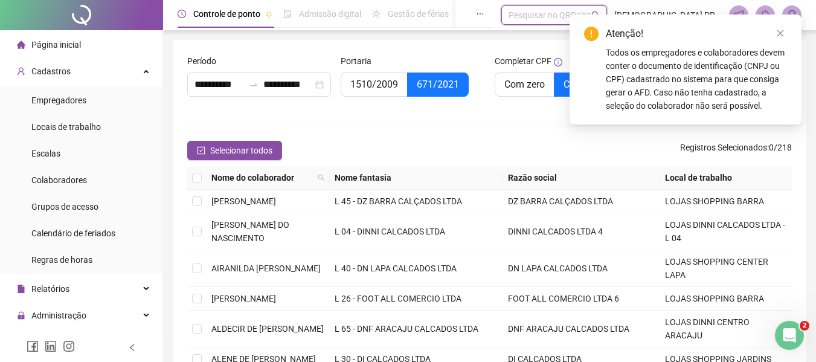
click at [440, 128] on form "**********" at bounding box center [489, 296] width 605 height 484
click at [784, 28] on link "Close" at bounding box center [780, 33] width 13 height 13
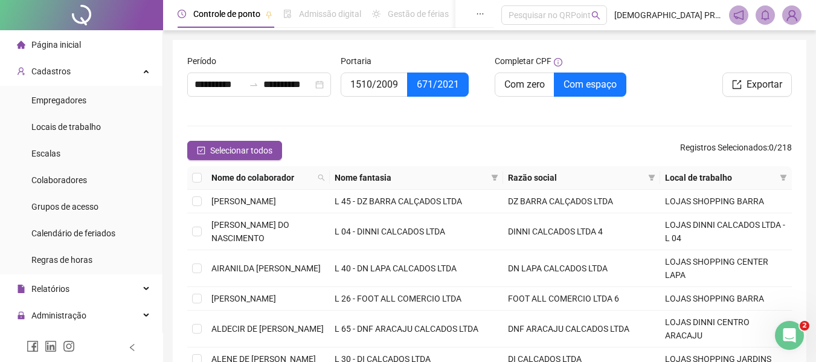
click at [50, 40] on span "Página inicial" at bounding box center [56, 45] width 50 height 10
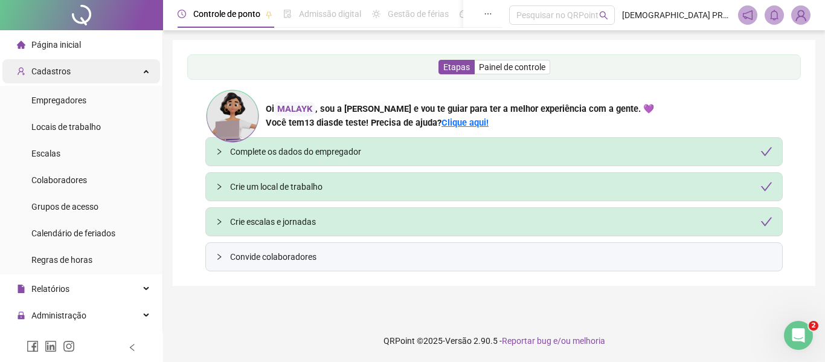
click at [69, 71] on div "Cadastros" at bounding box center [81, 71] width 158 height 24
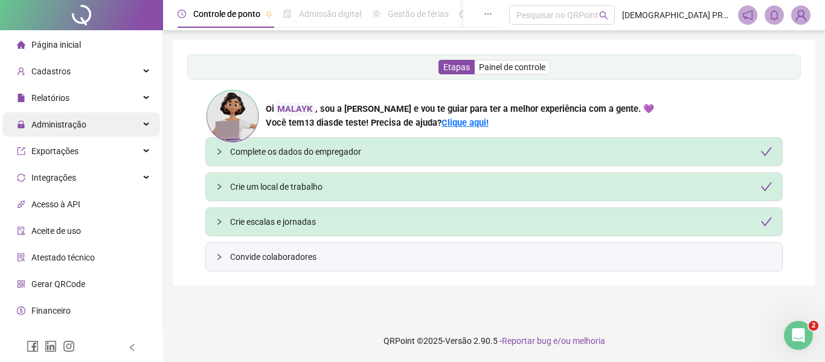
click at [81, 122] on span "Administração" at bounding box center [58, 125] width 55 height 10
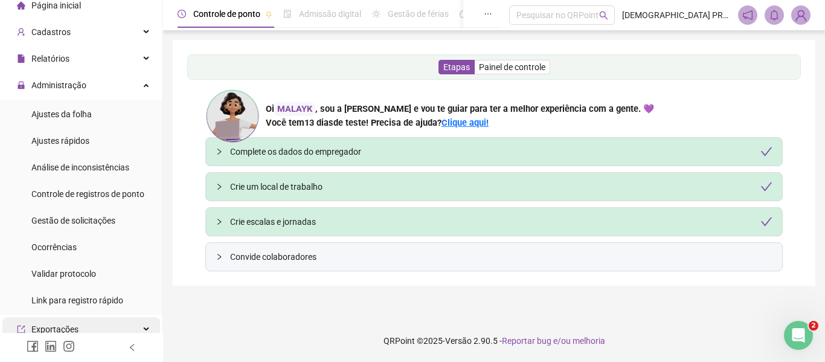
scroll to position [60, 0]
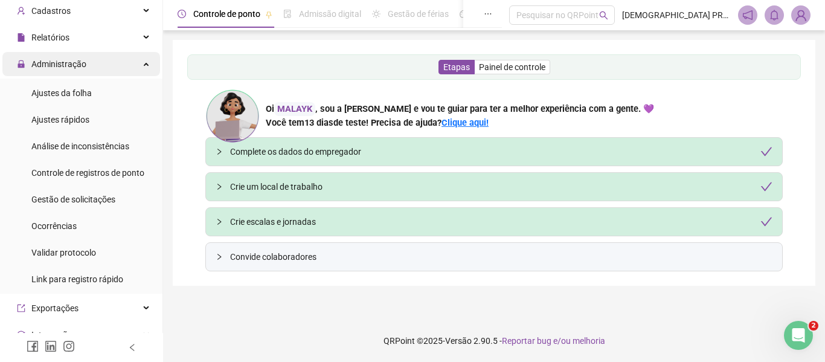
click at [130, 62] on div "Administração" at bounding box center [81, 64] width 158 height 24
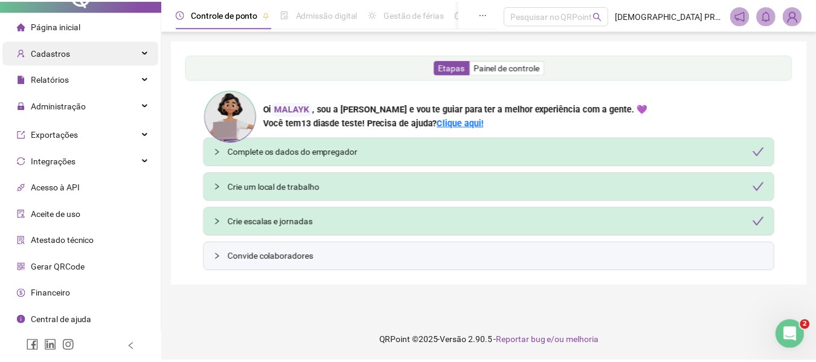
scroll to position [16, 0]
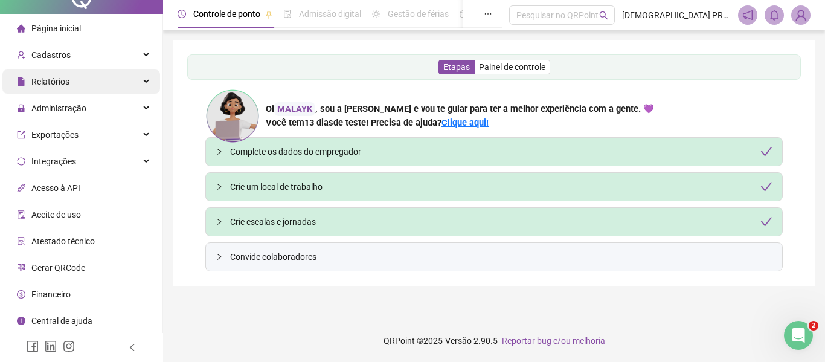
click at [137, 77] on div "Relatórios" at bounding box center [81, 81] width 158 height 24
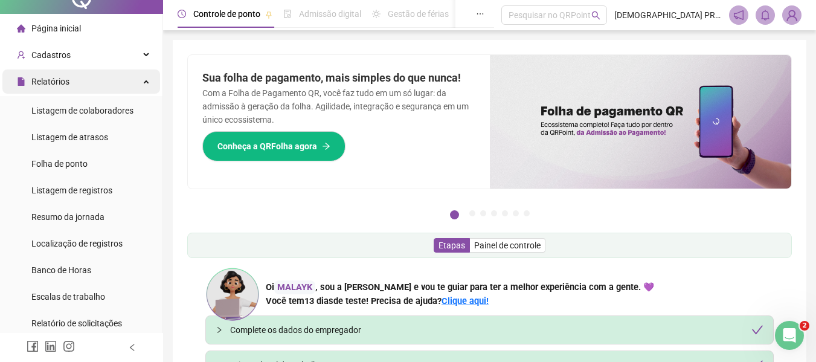
drag, startPoint x: 138, startPoint y: 83, endPoint x: 131, endPoint y: 70, distance: 14.9
click at [138, 83] on div "Relatórios" at bounding box center [81, 81] width 158 height 24
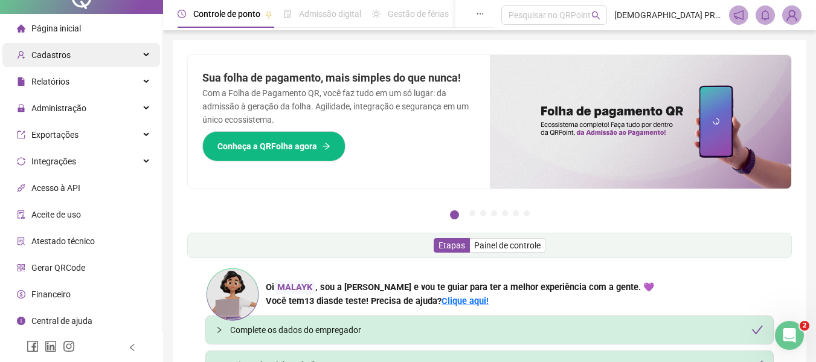
click at [133, 55] on div "Cadastros" at bounding box center [81, 55] width 158 height 24
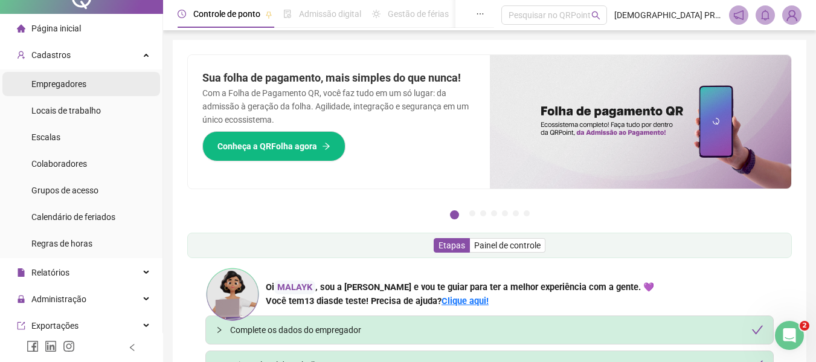
click at [70, 80] on span "Empregadores" at bounding box center [58, 84] width 55 height 10
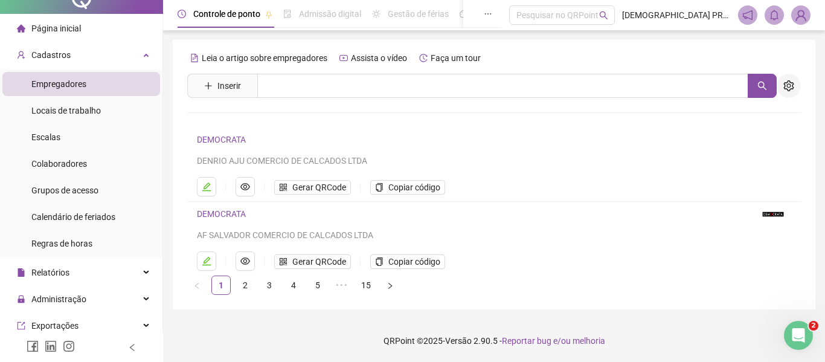
click at [793, 82] on icon "setting" at bounding box center [789, 85] width 11 height 11
click at [218, 138] on link "DEMOCRATA" at bounding box center [221, 140] width 49 height 10
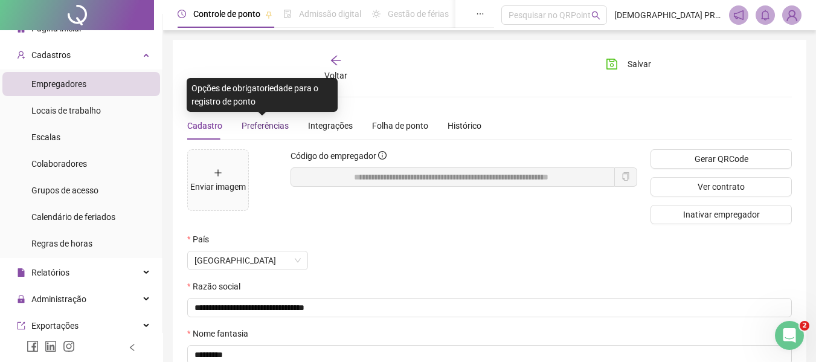
click at [259, 125] on span "Preferências" at bounding box center [265, 126] width 47 height 10
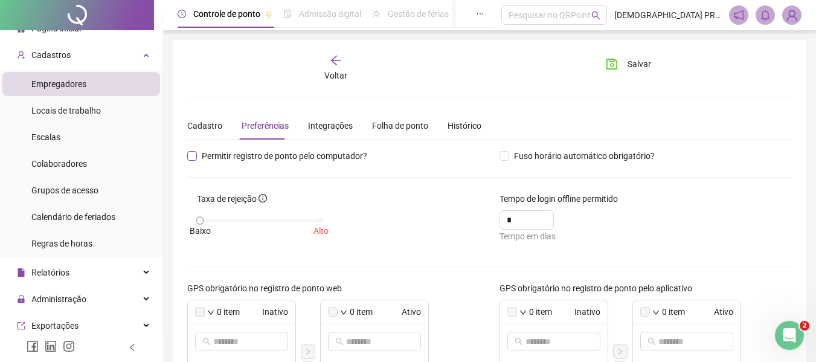
drag, startPoint x: 279, startPoint y: 155, endPoint x: 315, endPoint y: 156, distance: 36.3
click at [279, 154] on span "Permitir registro de ponto pelo computador?" at bounding box center [284, 155] width 175 height 13
click at [541, 153] on span "Fuso horário automático obrigatório?" at bounding box center [584, 155] width 150 height 13
click at [321, 130] on div "Integrações" at bounding box center [330, 125] width 45 height 13
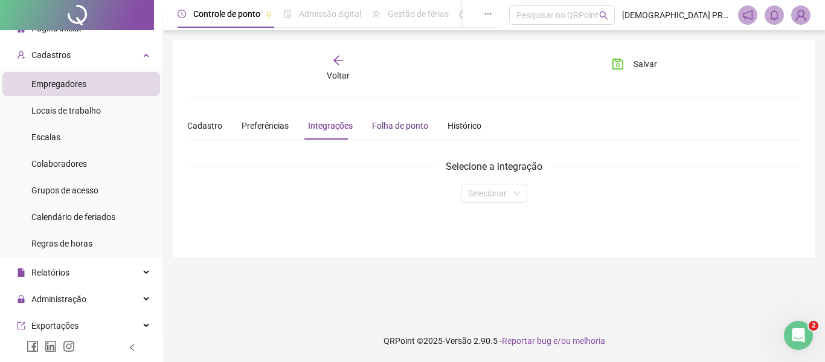
click at [402, 121] on div "Folha de ponto" at bounding box center [400, 125] width 56 height 13
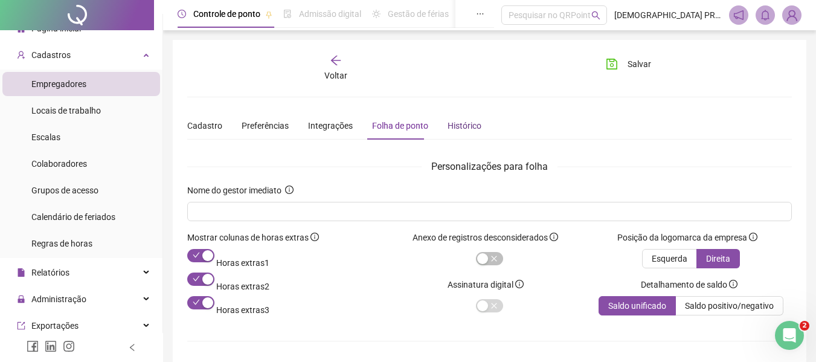
click at [452, 127] on div "Histórico" at bounding box center [465, 125] width 34 height 13
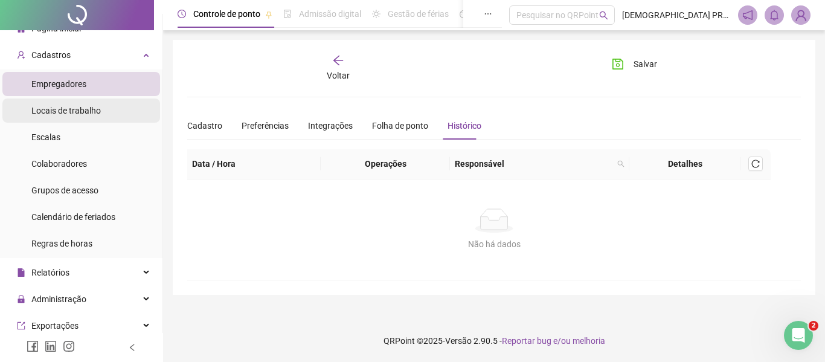
click at [89, 110] on span "Locais de trabalho" at bounding box center [65, 111] width 69 height 10
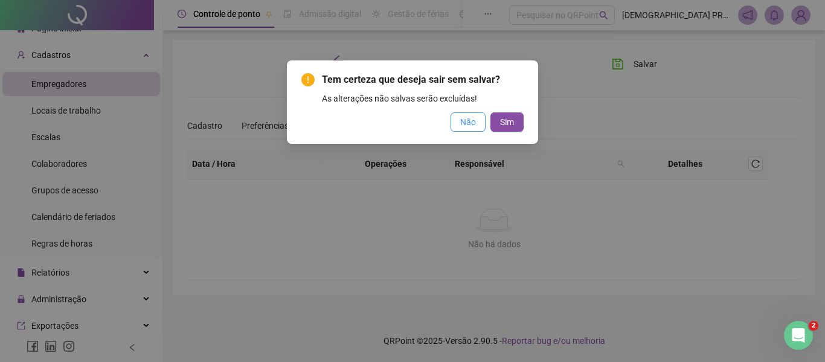
click at [469, 115] on span "Não" at bounding box center [468, 121] width 16 height 13
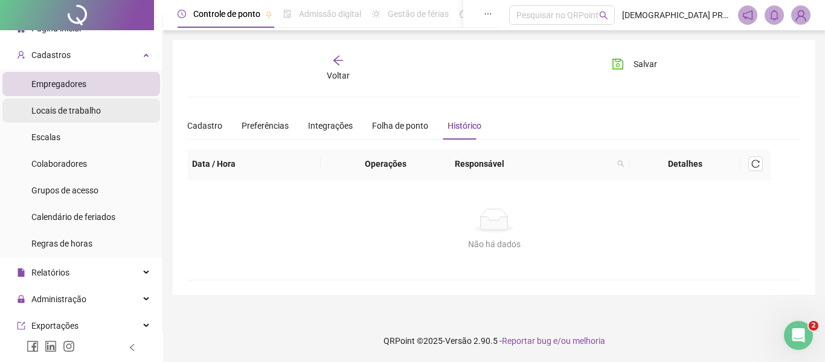
click at [59, 110] on span "Locais de trabalho" at bounding box center [65, 111] width 69 height 10
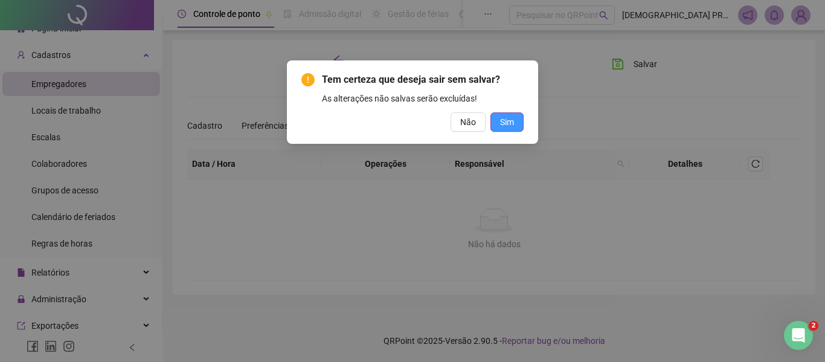
click at [514, 115] on button "Sim" at bounding box center [507, 121] width 33 height 19
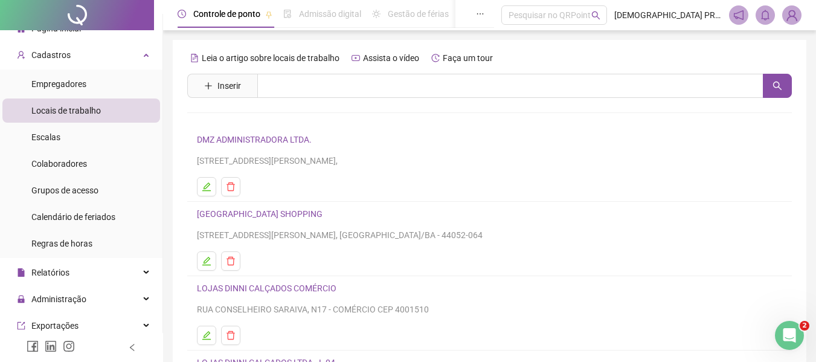
click at [266, 138] on link "DMZ ADMINISTRADORA LTDA." at bounding box center [254, 140] width 115 height 10
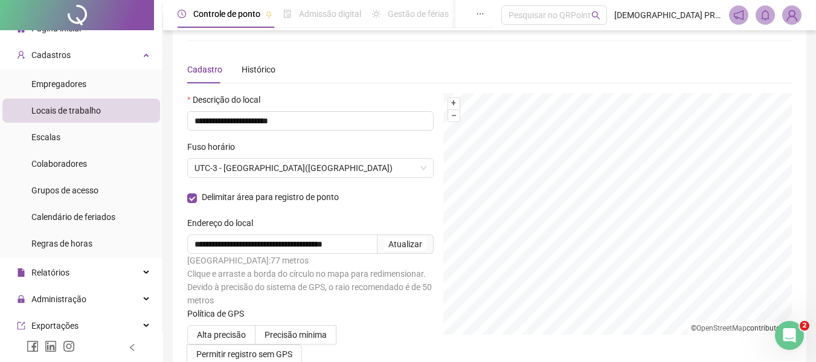
scroll to position [60, 0]
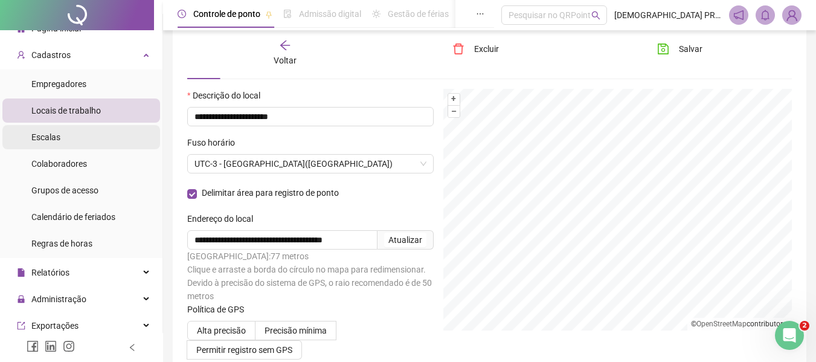
click at [71, 135] on li "Escalas" at bounding box center [81, 137] width 158 height 24
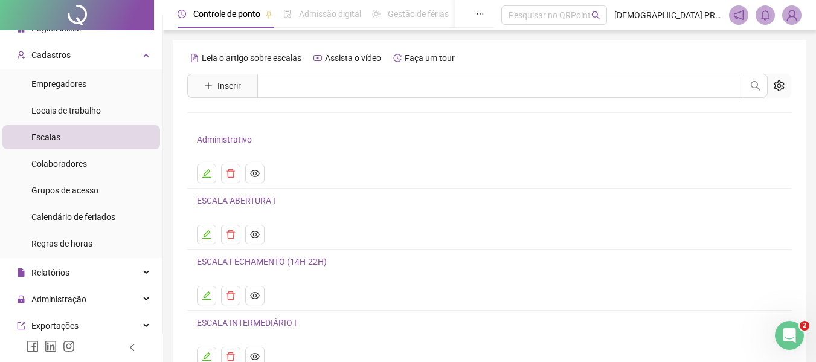
click at [230, 135] on link "Administrativo" at bounding box center [224, 140] width 55 height 10
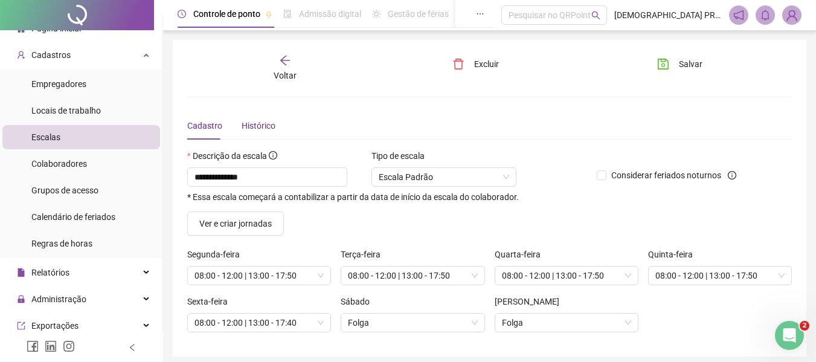
click at [263, 124] on div "Histórico" at bounding box center [259, 125] width 34 height 13
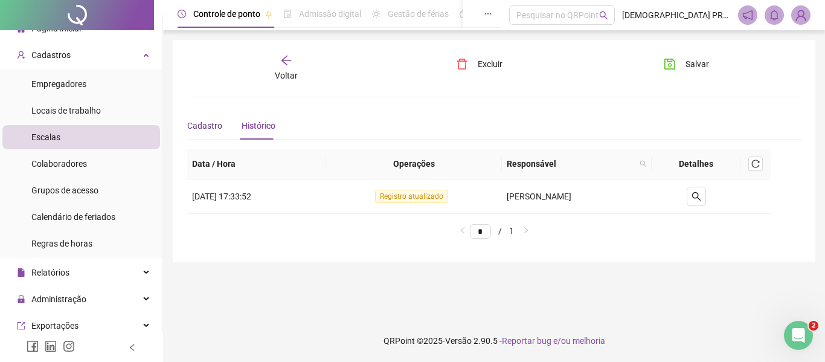
click at [203, 121] on span "Cadastro" at bounding box center [204, 126] width 35 height 10
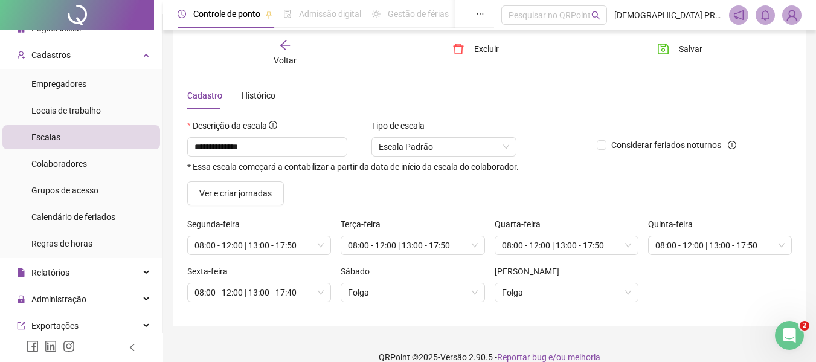
scroll to position [47, 0]
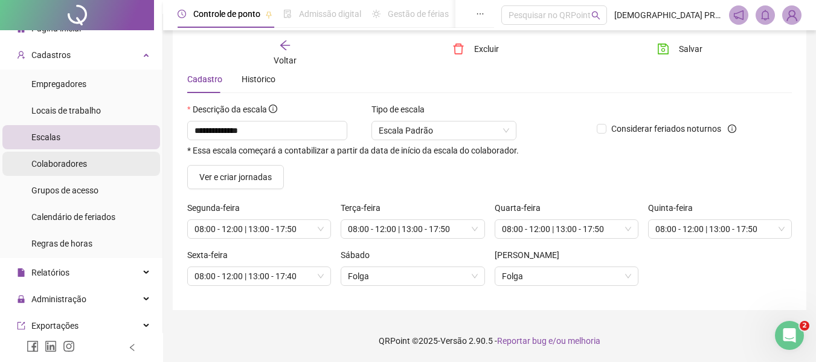
click at [63, 159] on span "Colaboradores" at bounding box center [59, 164] width 56 height 10
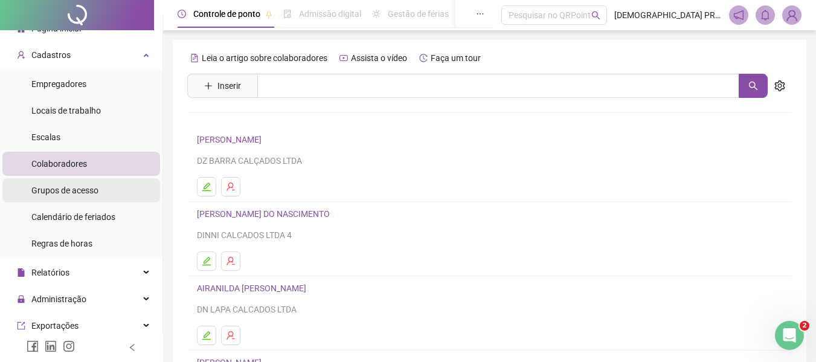
click at [105, 187] on li "Grupos de acesso" at bounding box center [81, 190] width 158 height 24
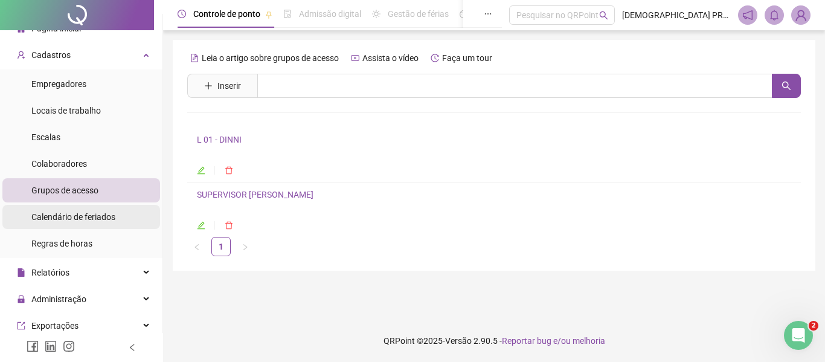
click at [96, 215] on span "Calendário de feriados" at bounding box center [73, 217] width 84 height 10
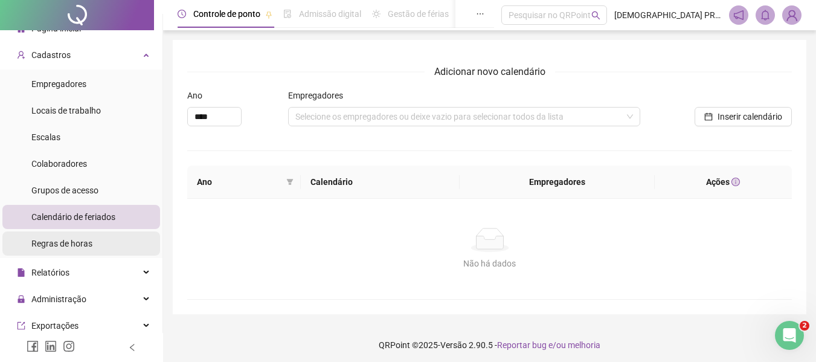
click at [94, 239] on li "Regras de horas" at bounding box center [81, 243] width 158 height 24
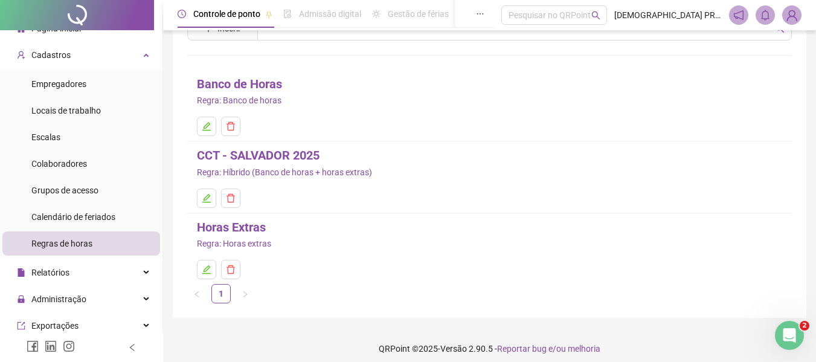
scroll to position [46, 0]
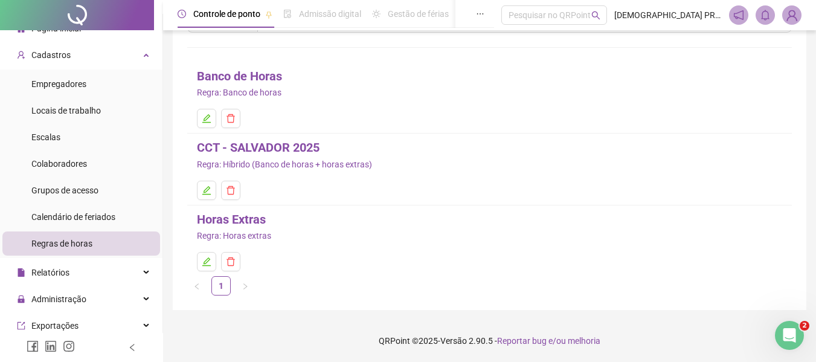
click at [269, 145] on link "CCT - SALVADOR 2025" at bounding box center [258, 147] width 123 height 19
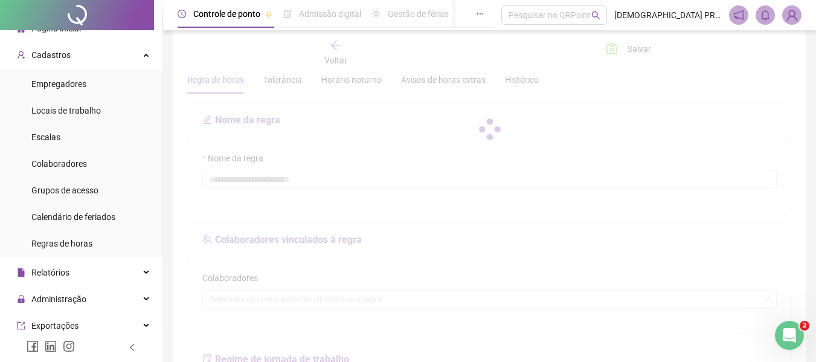
type input "**********"
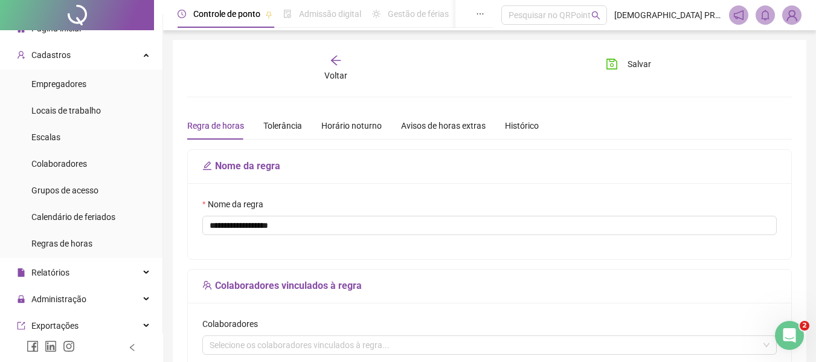
click at [237, 164] on h5 "Nome da regra" at bounding box center [489, 166] width 574 height 14
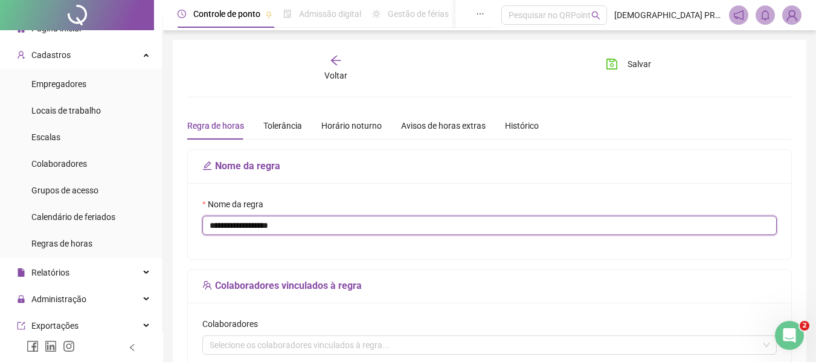
click at [326, 219] on input "**********" at bounding box center [489, 225] width 574 height 19
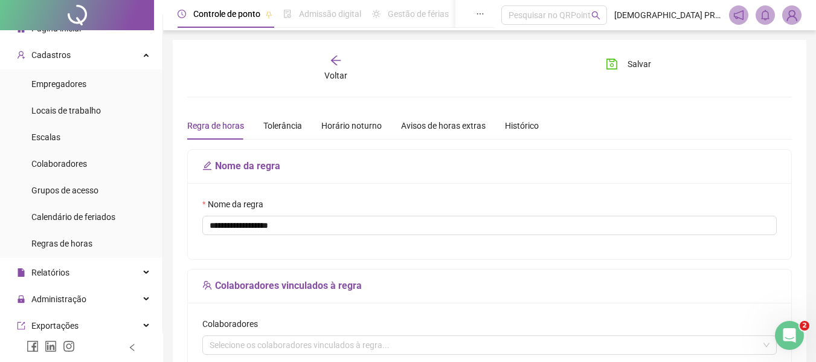
click at [391, 65] on div "Voltar Salvar" at bounding box center [489, 68] width 614 height 28
drag, startPoint x: 391, startPoint y: 65, endPoint x: 550, endPoint y: 47, distance: 159.9
click at [401, 62] on div "Voltar Salvar" at bounding box center [489, 68] width 614 height 28
drag, startPoint x: 712, startPoint y: 90, endPoint x: 672, endPoint y: 136, distance: 60.8
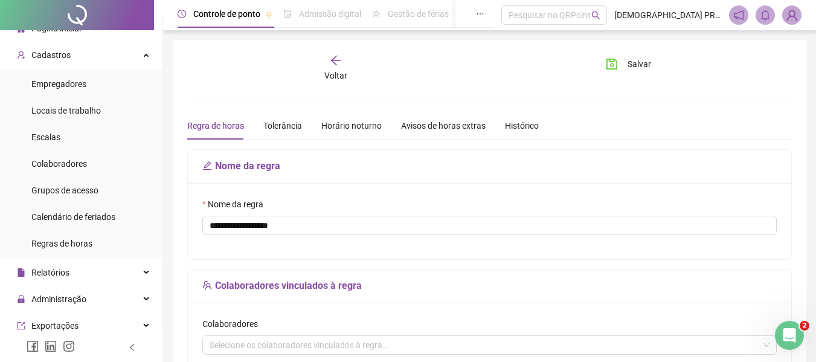
click at [277, 161] on h5 "Nome da regra" at bounding box center [489, 166] width 574 height 14
drag, startPoint x: 277, startPoint y: 161, endPoint x: 307, endPoint y: 218, distance: 64.3
click at [278, 161] on h5 "Nome da regra" at bounding box center [489, 166] width 574 height 14
click at [320, 279] on h5 "Colaboradores vinculados à regra" at bounding box center [489, 285] width 574 height 14
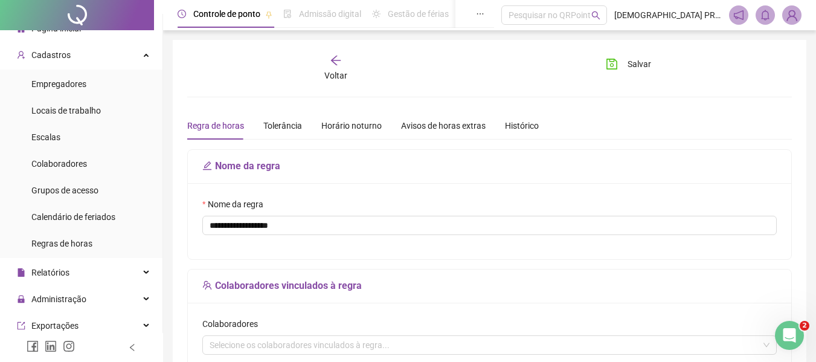
drag, startPoint x: 320, startPoint y: 280, endPoint x: 550, endPoint y: 205, distance: 241.9
click at [550, 205] on div "Nome da regra" at bounding box center [489, 207] width 574 height 18
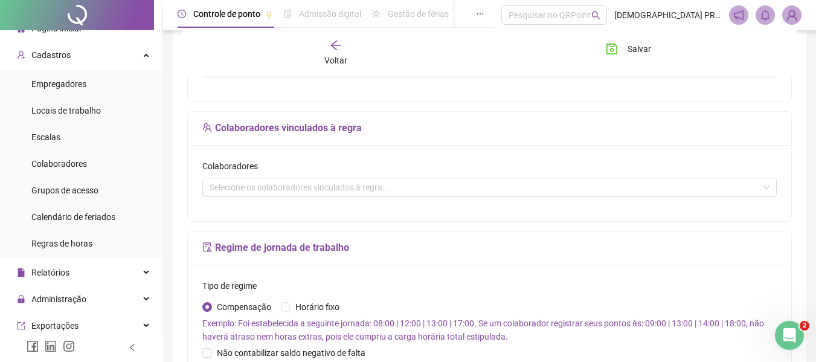
scroll to position [181, 0]
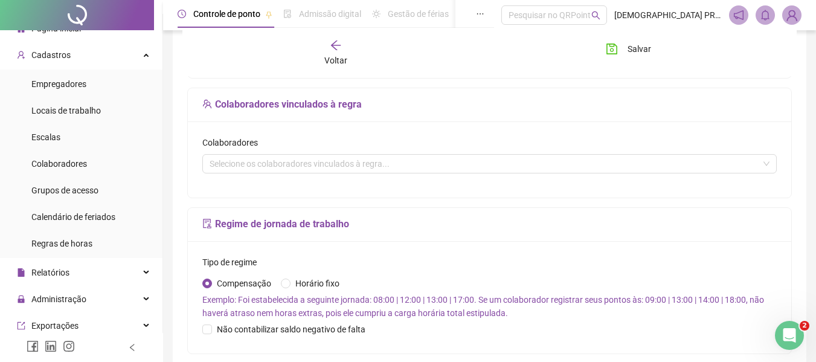
click at [297, 227] on h5 "Regime de jornada de trabalho" at bounding box center [489, 224] width 574 height 14
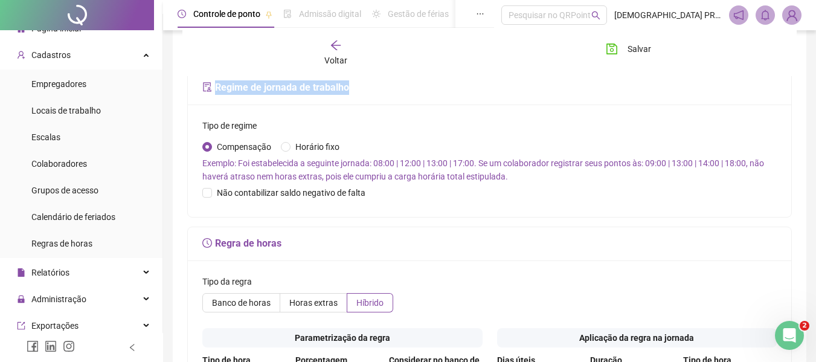
scroll to position [504, 0]
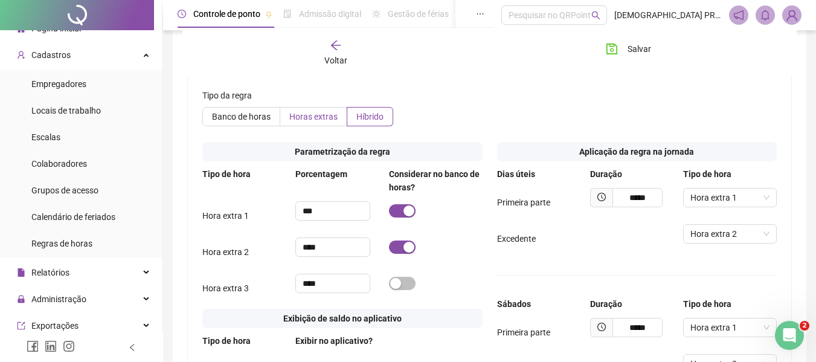
click at [326, 109] on label "Horas extras" at bounding box center [313, 116] width 67 height 19
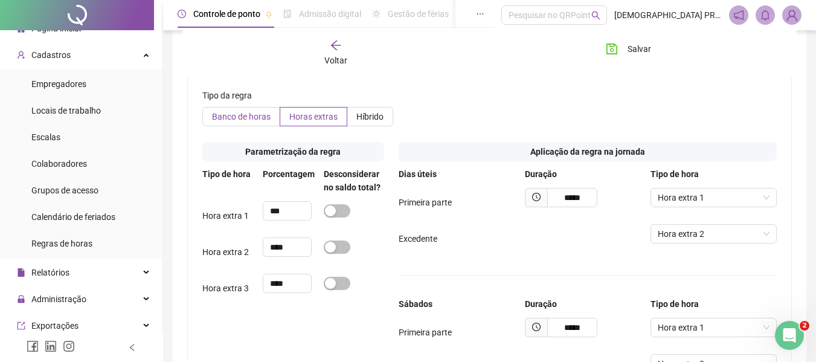
click at [235, 117] on span "Banco de horas" at bounding box center [241, 117] width 59 height 10
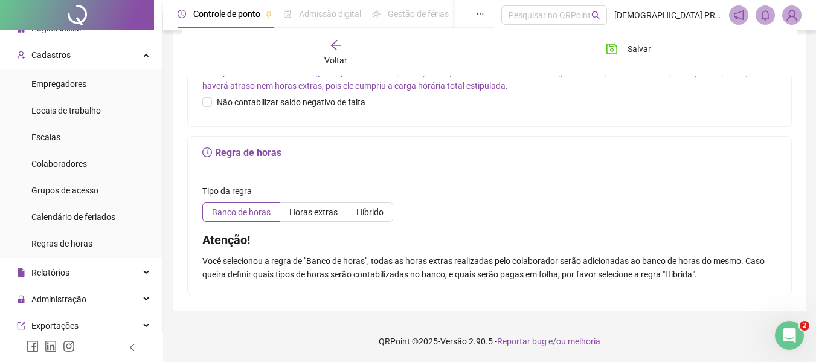
scroll to position [409, 0]
click at [77, 219] on span "Calendário de feriados" at bounding box center [73, 217] width 84 height 10
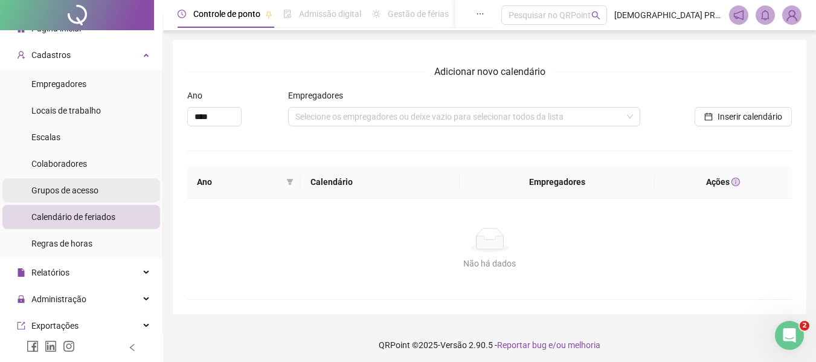
click at [94, 189] on span "Grupos de acesso" at bounding box center [64, 190] width 67 height 10
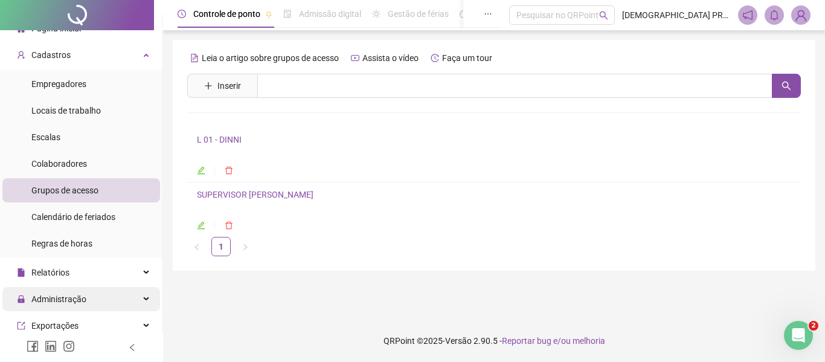
click at [72, 299] on span "Administração" at bounding box center [58, 299] width 55 height 10
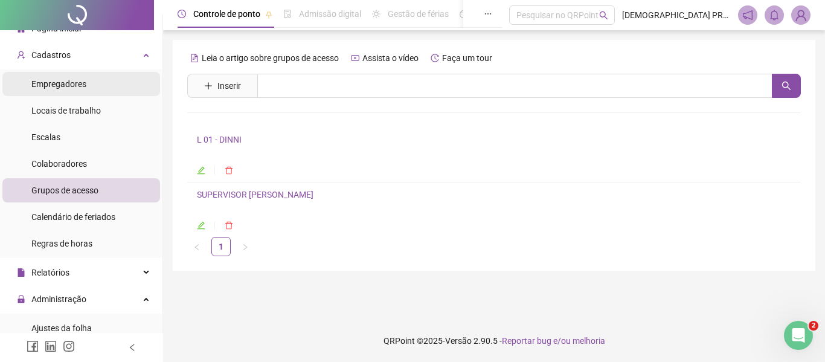
click at [69, 87] on span "Empregadores" at bounding box center [58, 84] width 55 height 10
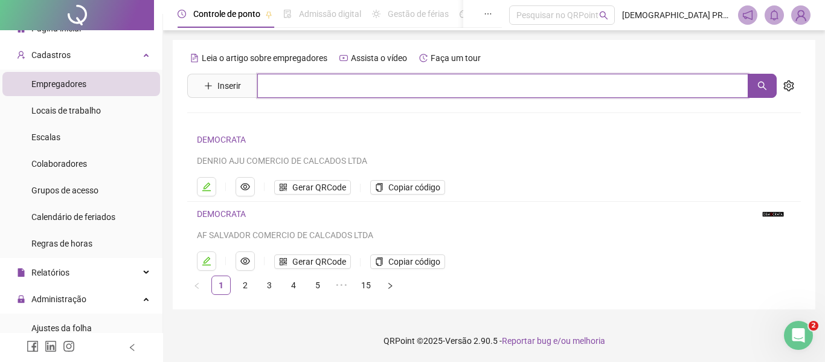
click at [338, 87] on input "text" at bounding box center [502, 86] width 491 height 24
type input "*"
type input "*******"
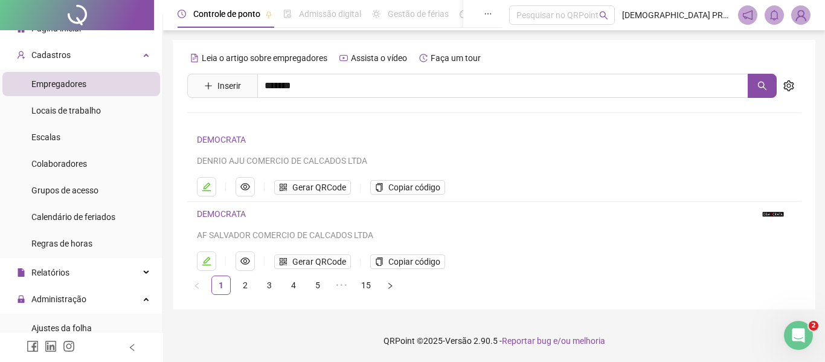
click at [269, 235] on link "DMZ ADMINISTRADORA LTDA" at bounding box center [266, 239] width 112 height 10
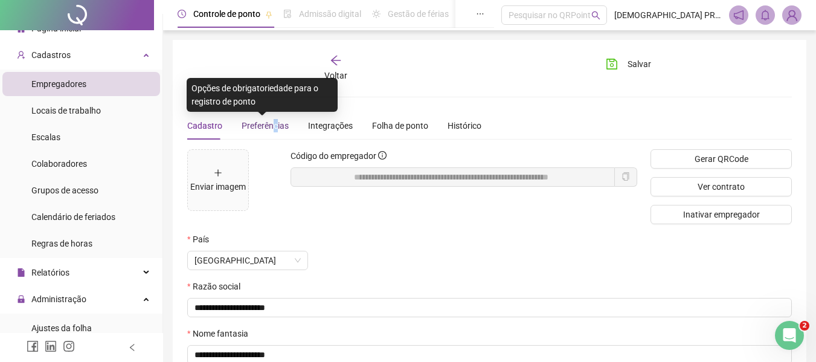
click at [272, 122] on span "Preferências" at bounding box center [265, 126] width 47 height 10
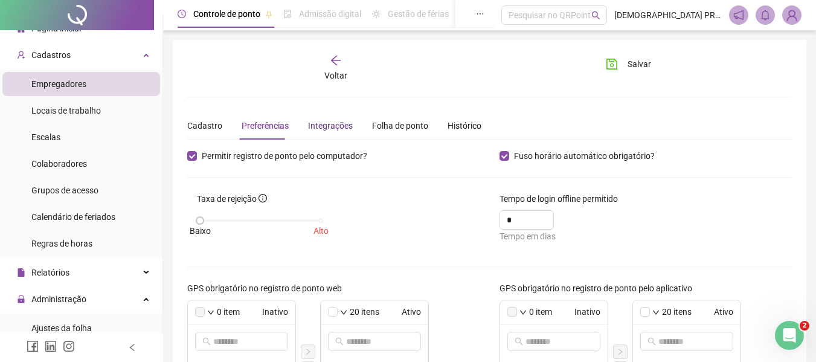
click at [320, 123] on div "Integrações" at bounding box center [330, 125] width 45 height 13
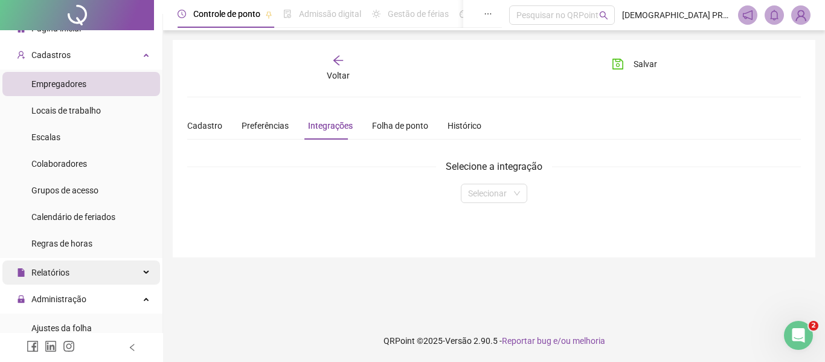
click at [77, 267] on div "Relatórios" at bounding box center [81, 272] width 158 height 24
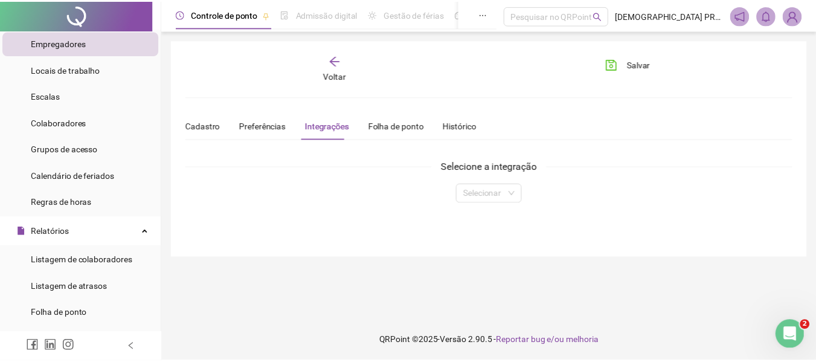
scroll to position [60, 0]
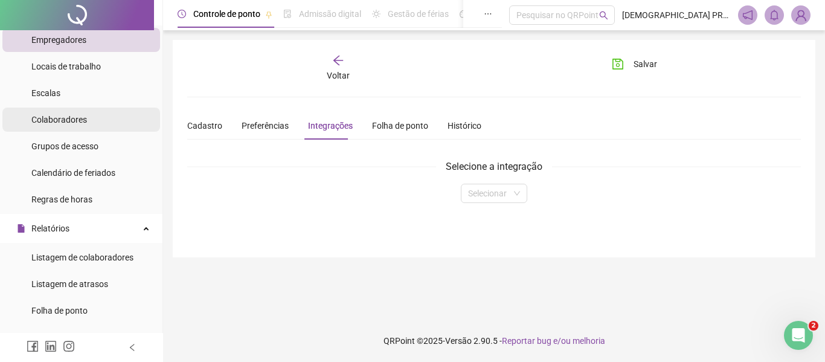
click at [84, 116] on span "Colaboradores" at bounding box center [59, 120] width 56 height 10
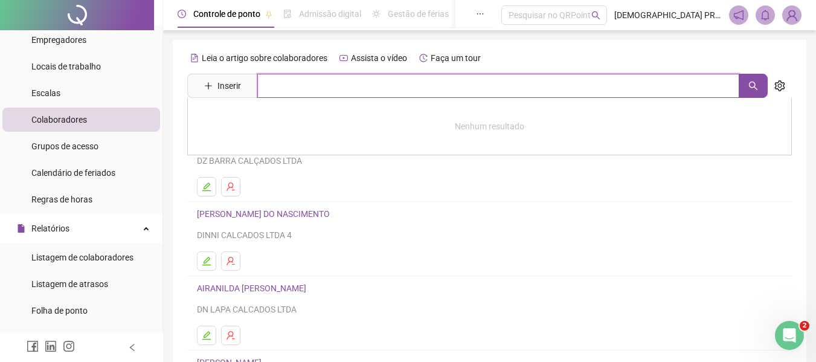
click at [274, 79] on input "text" at bounding box center [498, 86] width 482 height 24
type input "*****"
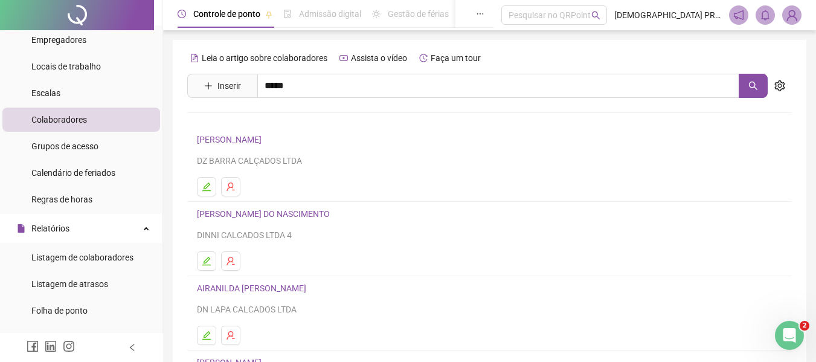
click at [260, 121] on link "TAINA NOVAIS DA CONCEICAO" at bounding box center [268, 122] width 117 height 10
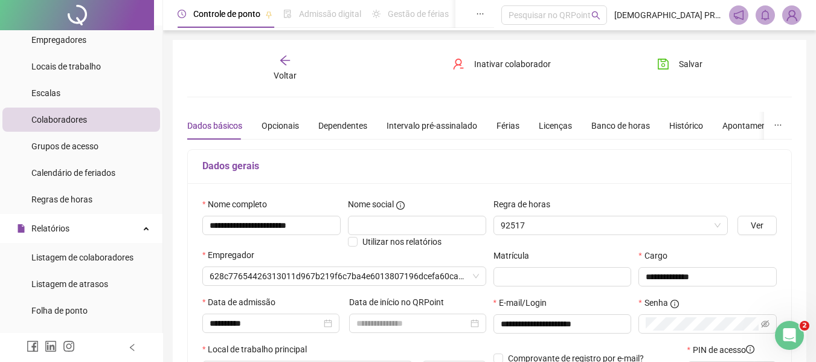
type input "**********"
click at [597, 126] on div "Banco de horas" at bounding box center [620, 125] width 59 height 13
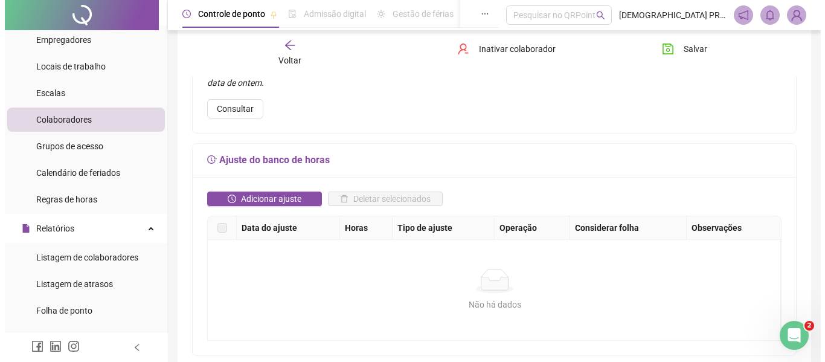
scroll to position [181, 0]
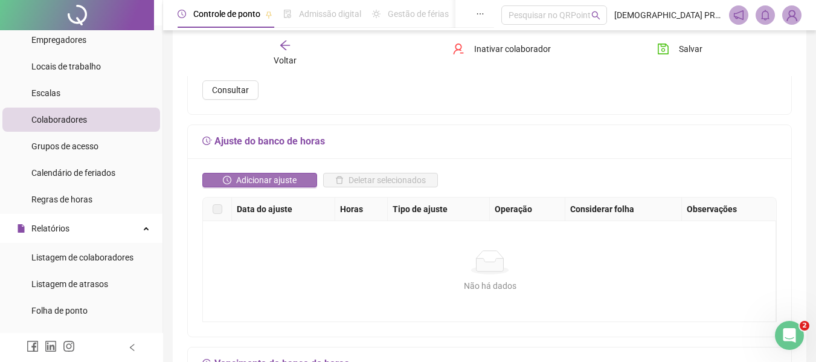
click at [289, 175] on span "Adicionar ajuste" at bounding box center [266, 179] width 60 height 13
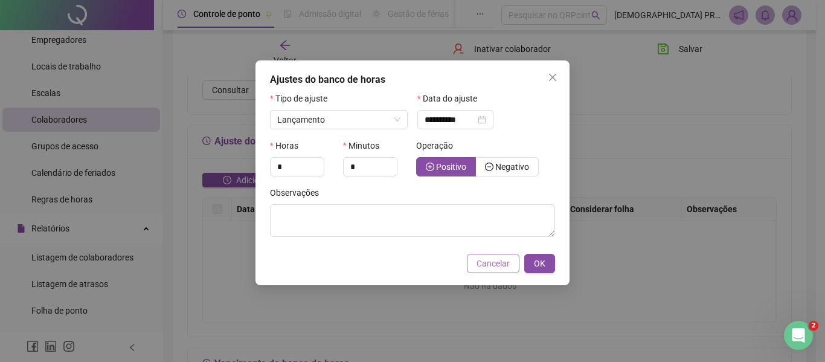
click at [500, 260] on span "Cancelar" at bounding box center [493, 263] width 33 height 13
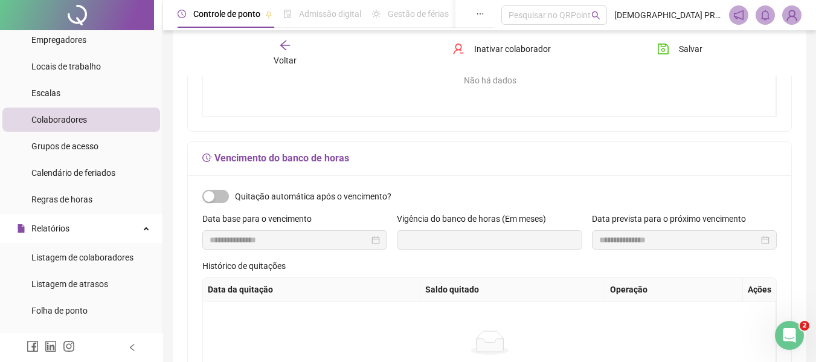
scroll to position [423, 0]
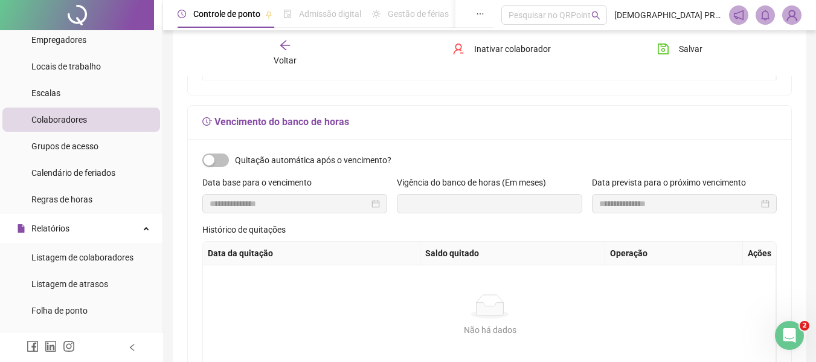
click at [291, 155] on span "Quitação automática após o vencimento?" at bounding box center [313, 159] width 156 height 13
click at [220, 159] on span "button" at bounding box center [215, 159] width 27 height 13
type input "**********"
type input "*"
type input "**********"
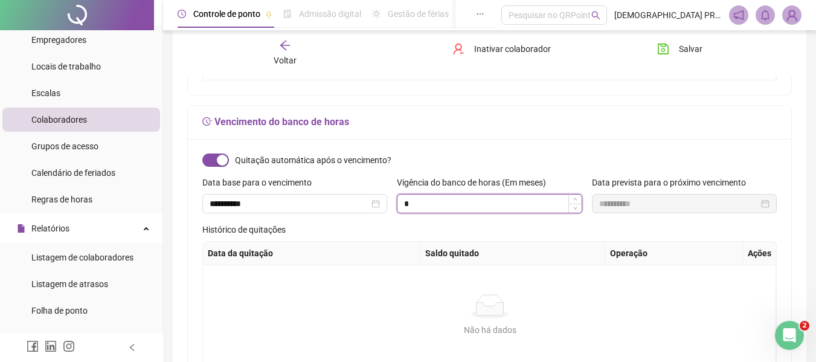
click at [440, 201] on input "*" at bounding box center [489, 204] width 184 height 18
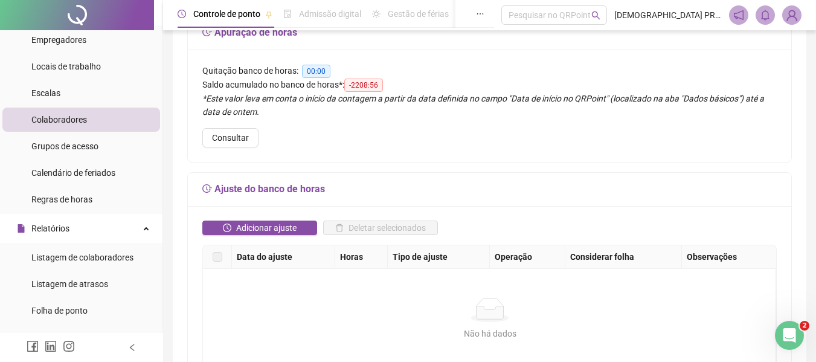
scroll to position [0, 0]
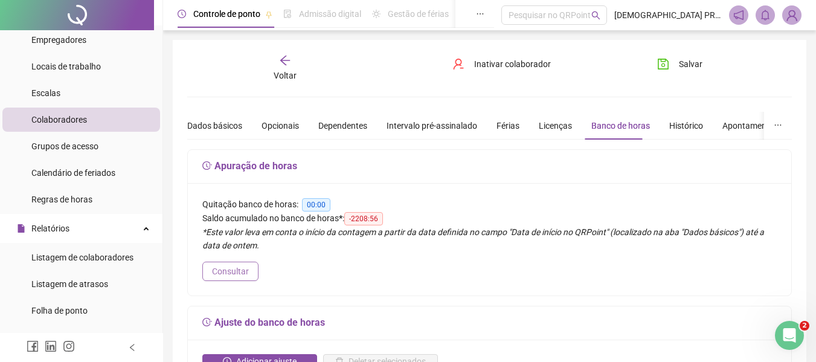
click at [235, 272] on span "Consultar" at bounding box center [230, 271] width 37 height 13
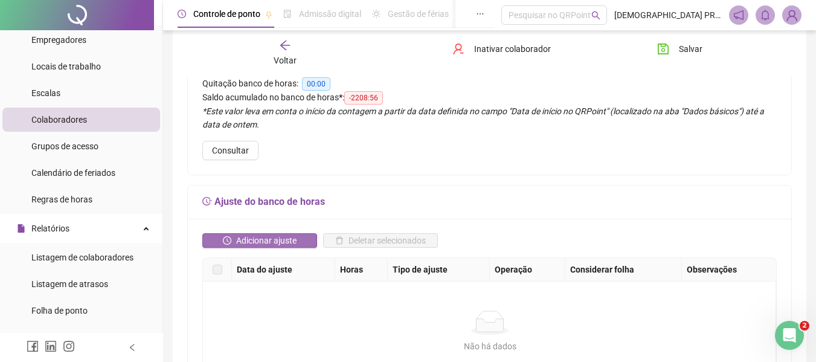
click at [274, 241] on span "Adicionar ajuste" at bounding box center [266, 240] width 60 height 13
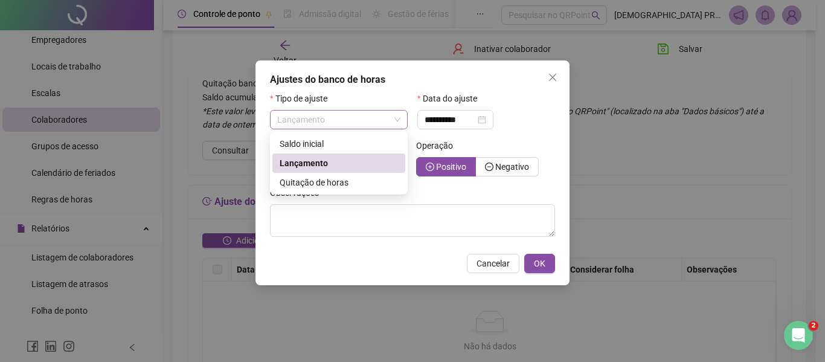
click at [332, 121] on span "Lançamento" at bounding box center [338, 120] width 123 height 18
click at [335, 184] on span "Quitação de horas" at bounding box center [314, 183] width 69 height 10
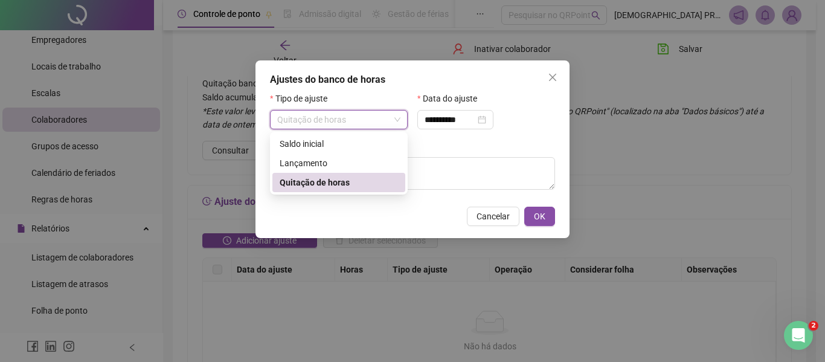
click at [353, 116] on span "Quitação de horas" at bounding box center [338, 120] width 123 height 18
click at [332, 140] on div "Saldo inicial" at bounding box center [339, 143] width 118 height 13
type input "**********"
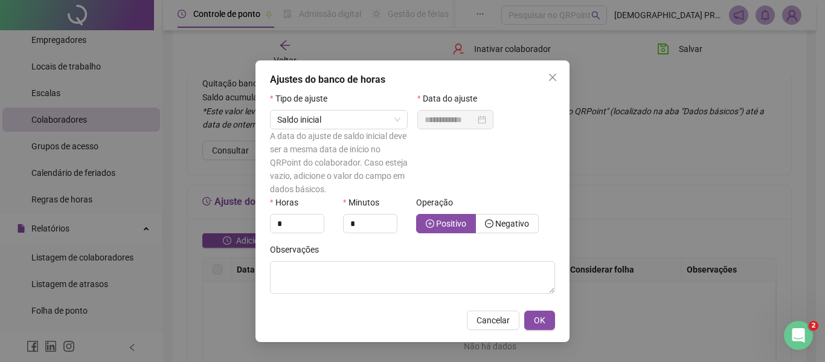
click at [301, 211] on div "Horas" at bounding box center [303, 205] width 66 height 18
click at [366, 214] on input "*" at bounding box center [370, 223] width 53 height 18
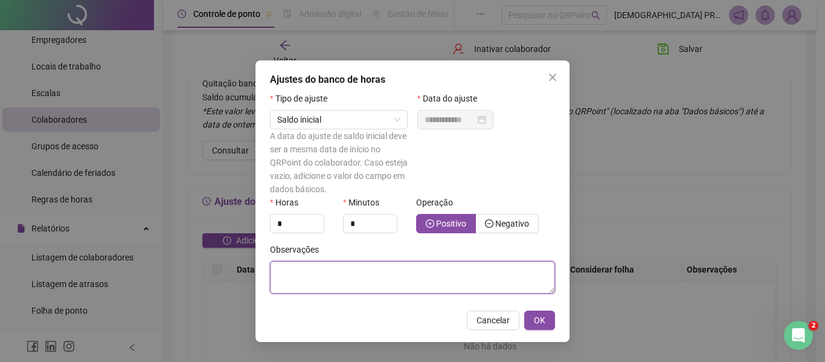
click at [338, 274] on textarea at bounding box center [412, 277] width 285 height 33
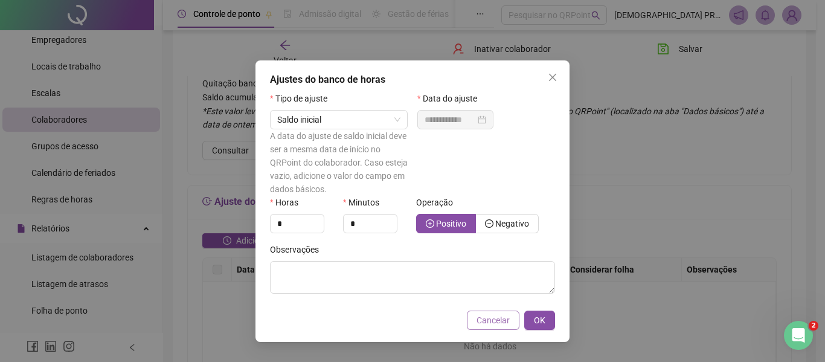
click at [500, 320] on span "Cancelar" at bounding box center [493, 320] width 33 height 13
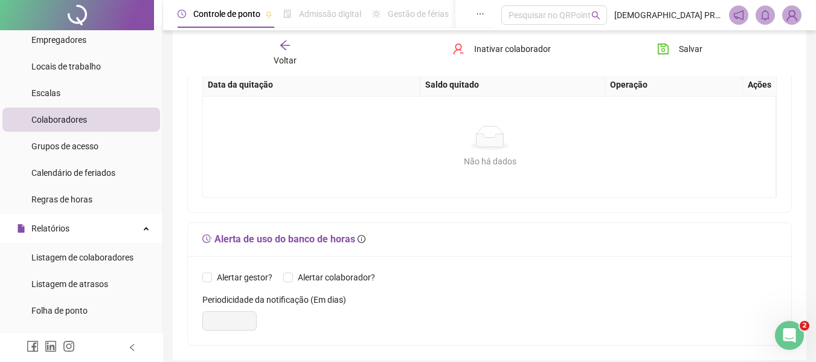
scroll to position [399, 0]
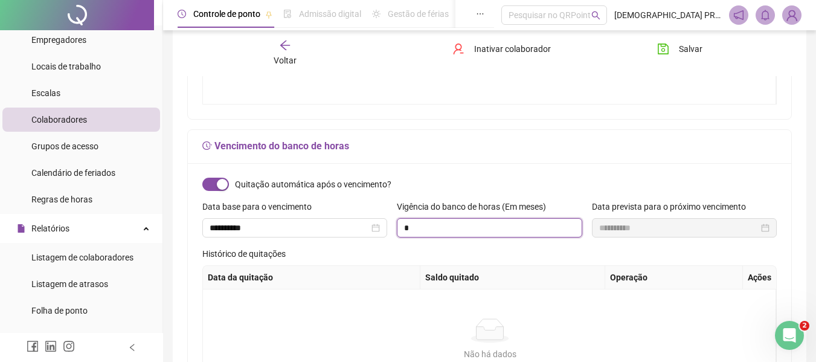
drag, startPoint x: 439, startPoint y: 226, endPoint x: 310, endPoint y: 269, distance: 135.8
click at [310, 269] on form "**********" at bounding box center [489, 284] width 574 height 213
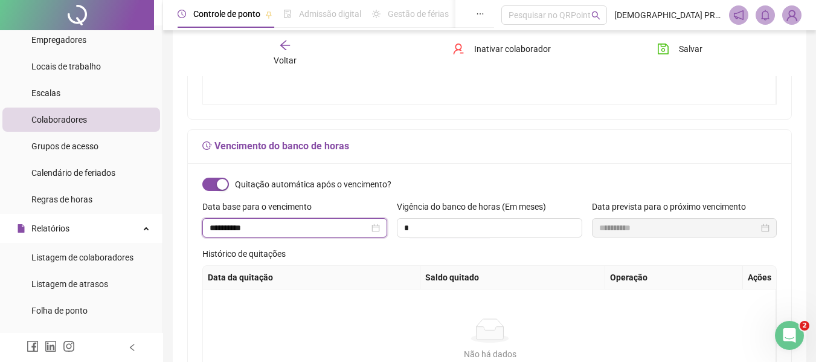
drag, startPoint x: 261, startPoint y: 226, endPoint x: 207, endPoint y: 243, distance: 56.5
click at [210, 241] on div "**********" at bounding box center [295, 223] width 195 height 47
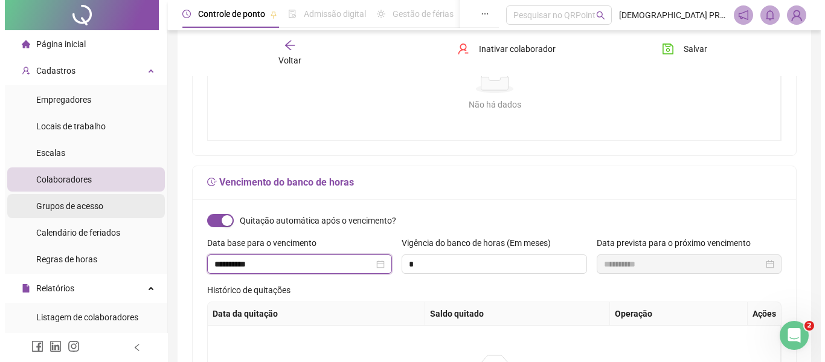
scroll to position [0, 0]
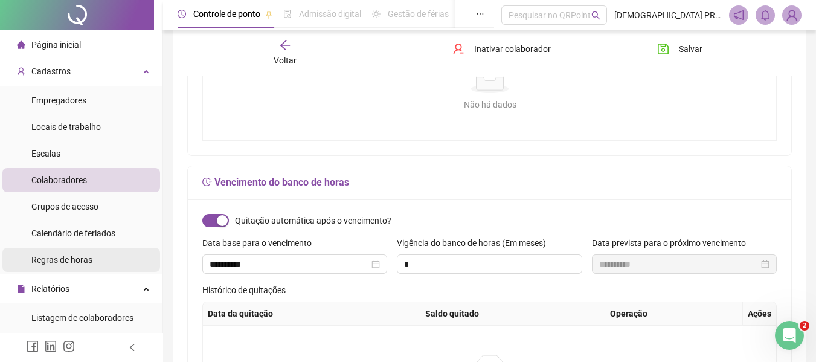
click at [85, 257] on span "Regras de horas" at bounding box center [61, 260] width 61 height 10
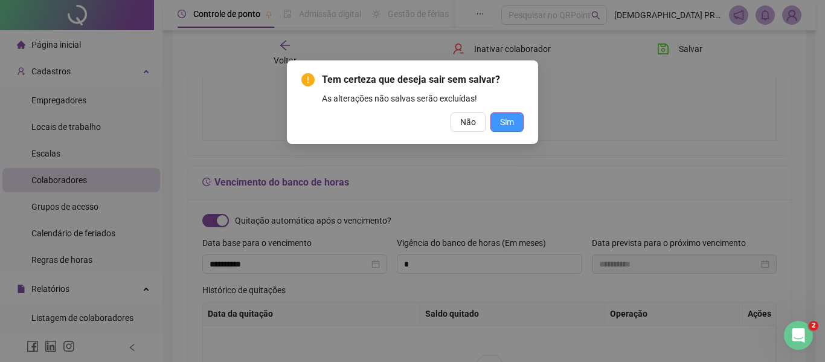
click at [505, 121] on span "Sim" at bounding box center [507, 121] width 14 height 13
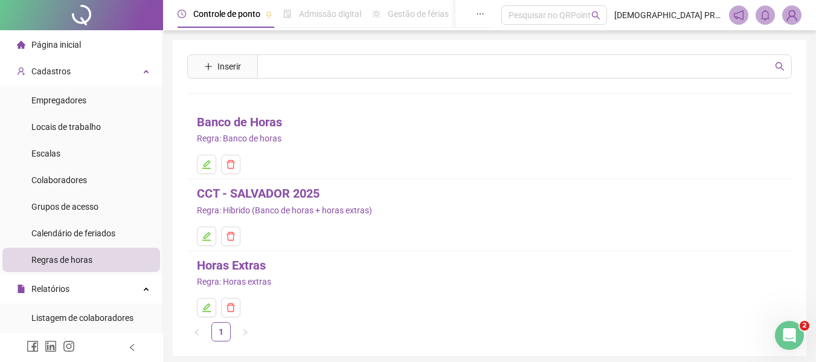
click at [260, 195] on link "CCT - SALVADOR 2025" at bounding box center [258, 193] width 123 height 19
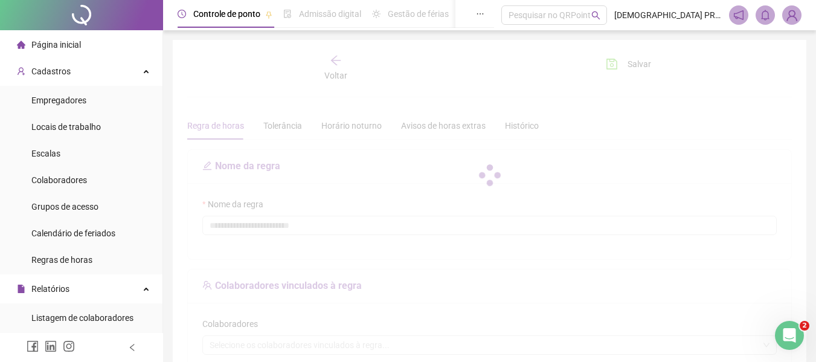
type input "**********"
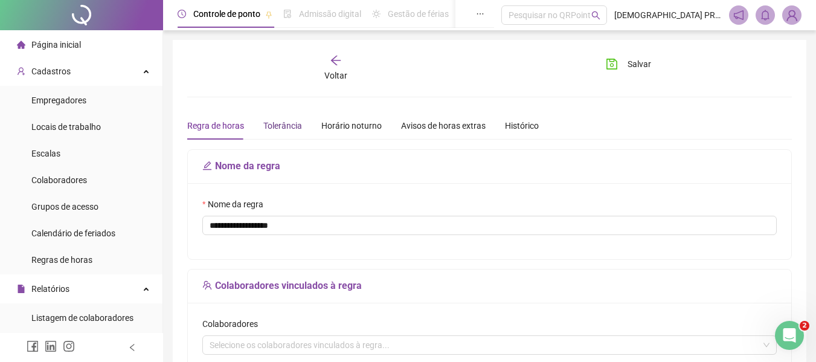
click at [280, 126] on div "Tolerância" at bounding box center [282, 125] width 39 height 13
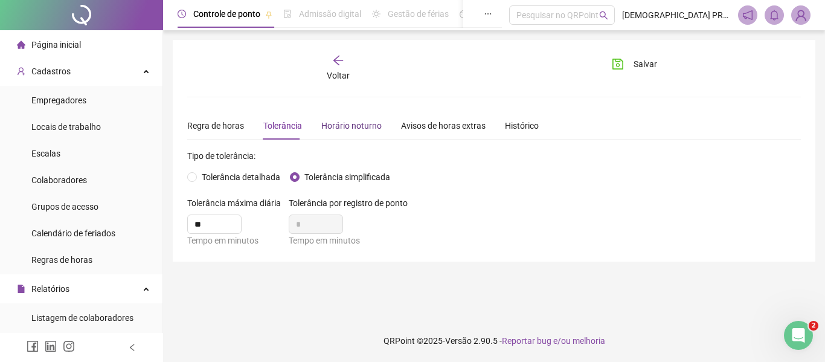
click at [349, 127] on div "Horário noturno" at bounding box center [351, 125] width 60 height 13
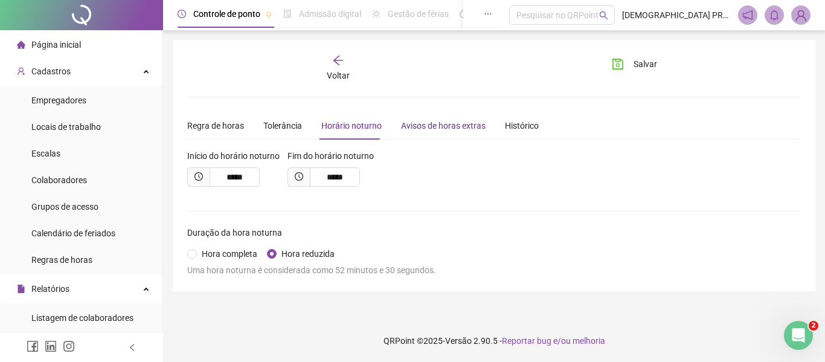
click at [450, 126] on div "Avisos de horas extras" at bounding box center [443, 125] width 85 height 13
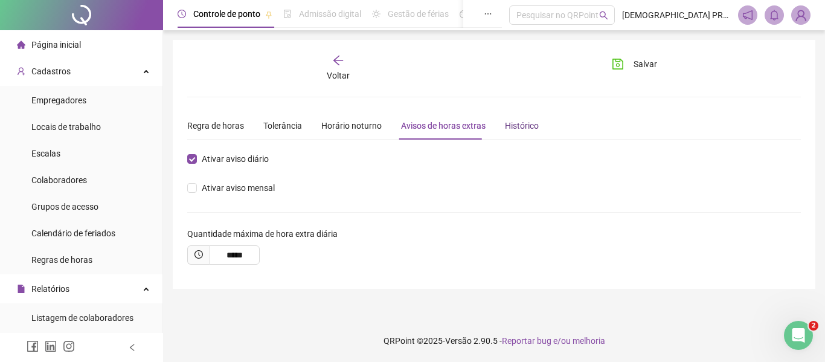
click at [529, 122] on div "Histórico" at bounding box center [522, 125] width 34 height 13
